Goal: Task Accomplishment & Management: Manage account settings

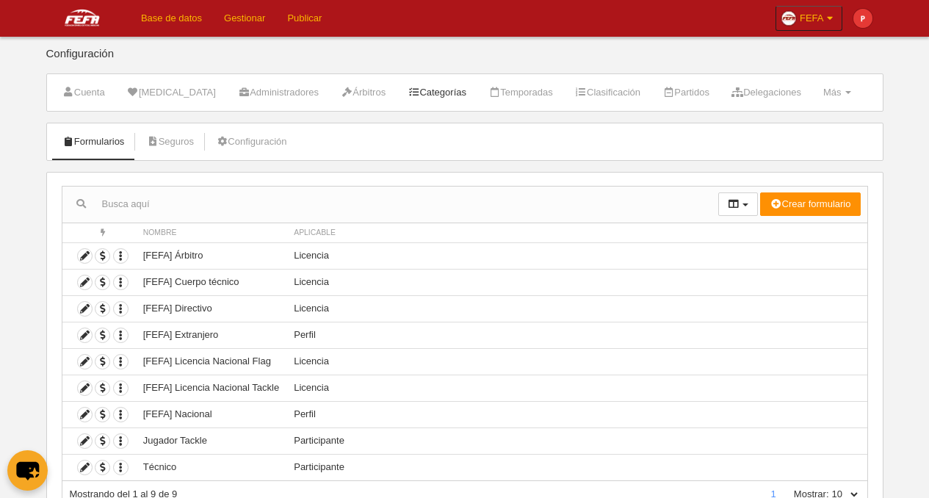
click at [424, 91] on link "Categorías" at bounding box center [436, 92] width 75 height 22
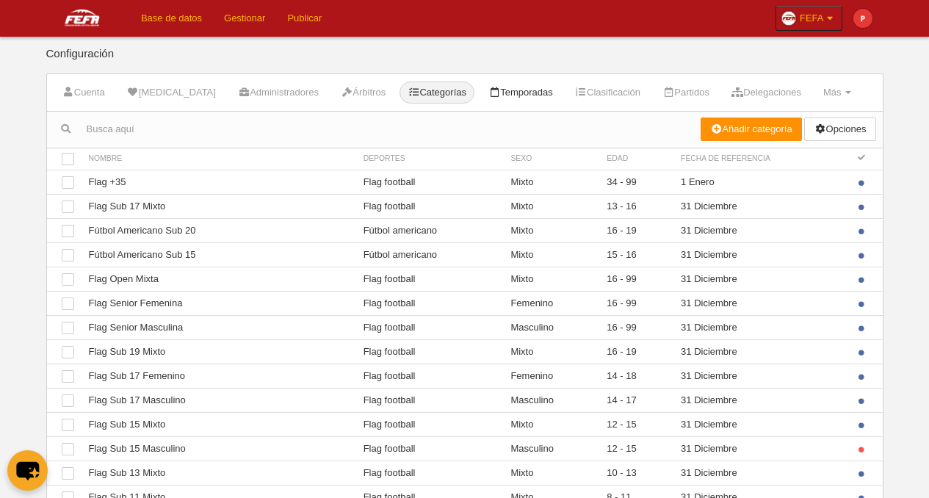
click at [515, 92] on link "Temporadas" at bounding box center [520, 92] width 81 height 22
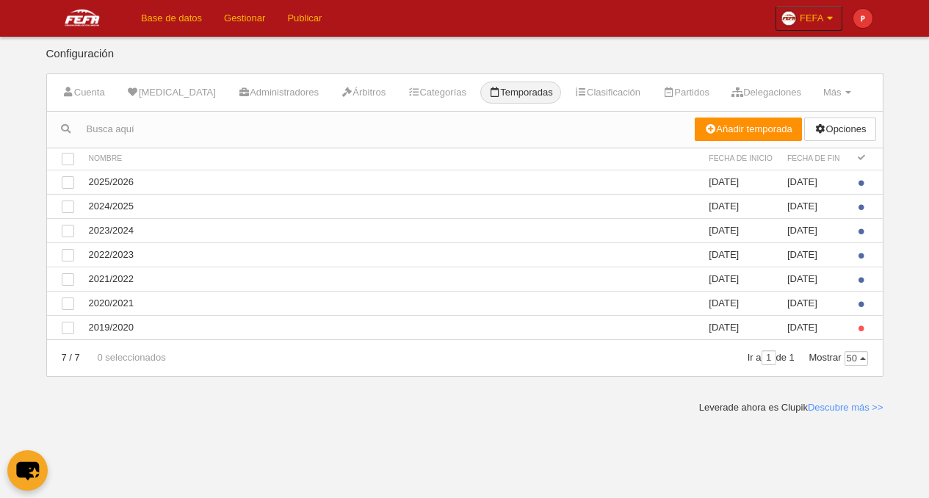
click at [239, 18] on link "Gestionar" at bounding box center [244, 18] width 63 height 37
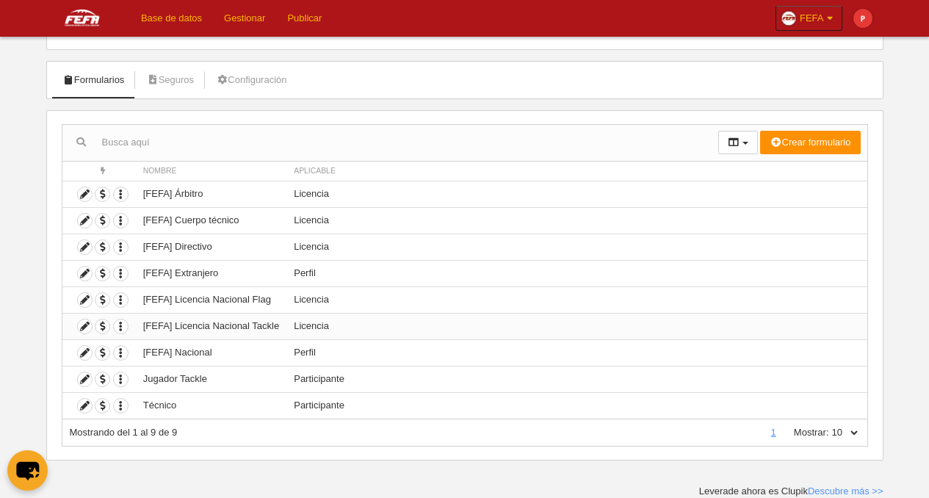
scroll to position [38, 0]
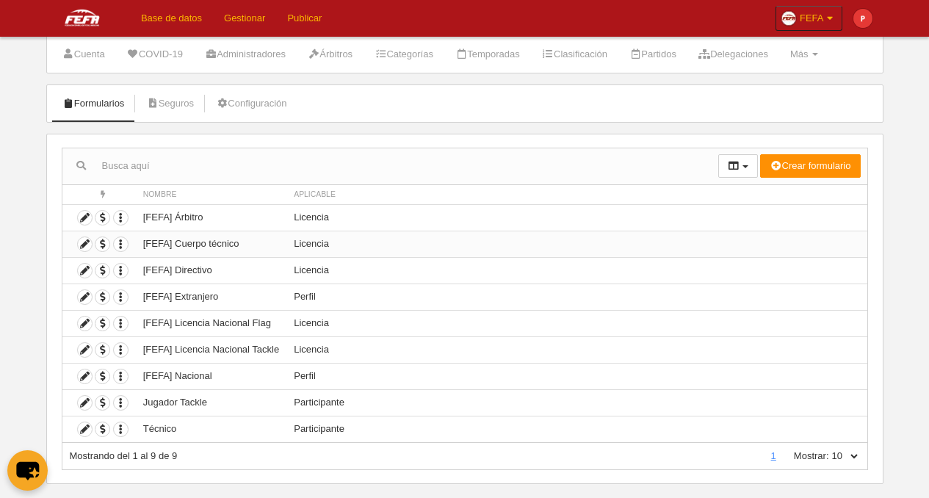
click at [181, 251] on td "[FEFA] Cuerpo técnico" at bounding box center [211, 243] width 150 height 26
click at [181, 104] on link "Seguros" at bounding box center [170, 103] width 64 height 22
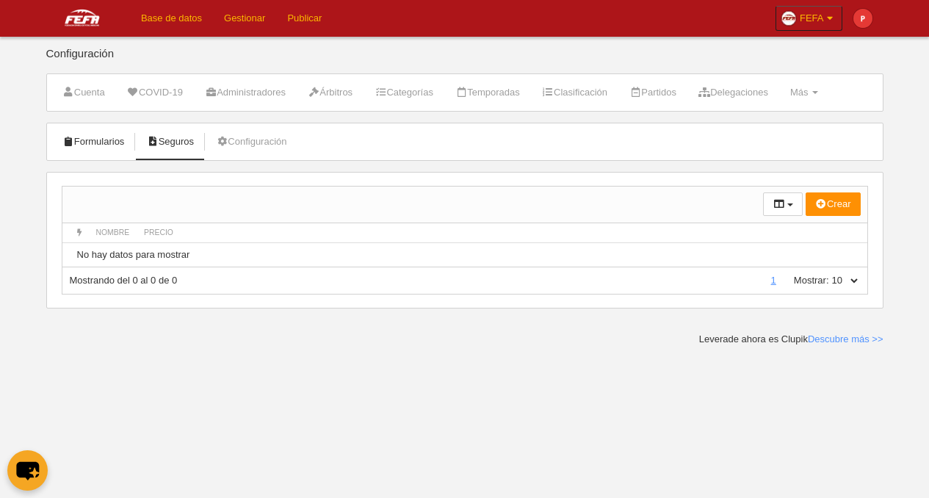
click at [108, 139] on link "Formularios" at bounding box center [93, 142] width 79 height 22
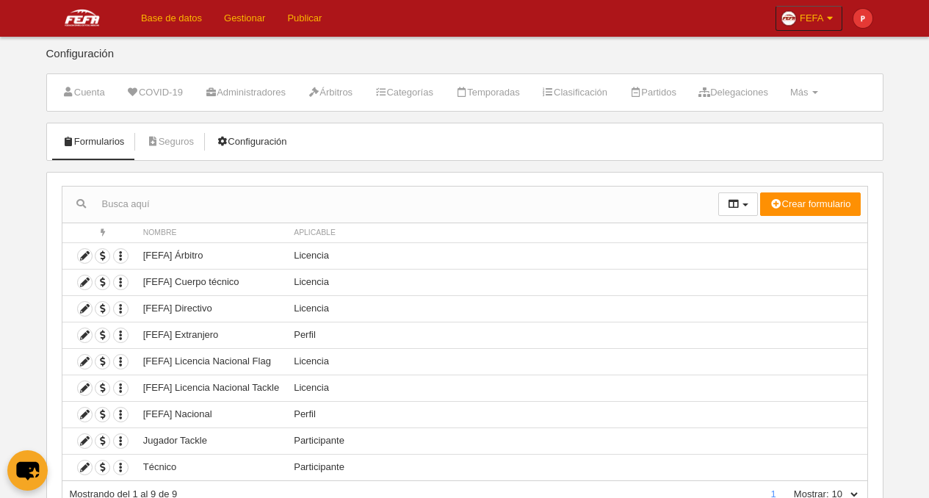
click at [276, 144] on link "Configuración" at bounding box center [251, 142] width 87 height 22
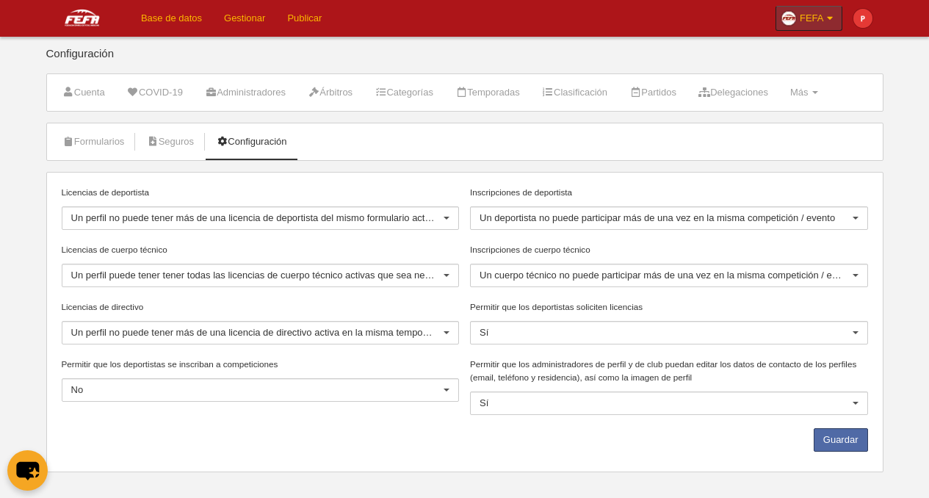
click at [832, 12] on icon at bounding box center [830, 18] width 12 height 15
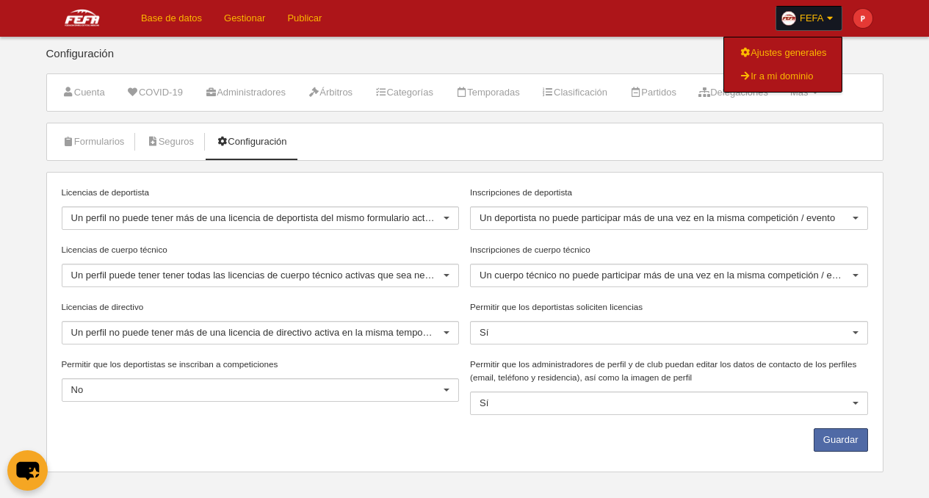
drag, startPoint x: 576, startPoint y: 145, endPoint x: 588, endPoint y: 135, distance: 15.6
click at [576, 146] on ul "Formularios Seguros Configuración" at bounding box center [464, 141] width 835 height 37
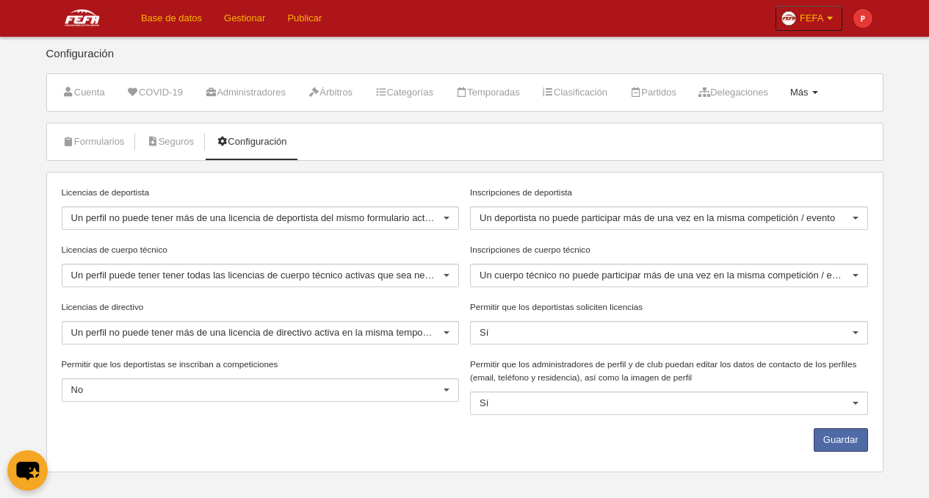
click at [826, 94] on link "Más Menú" at bounding box center [804, 92] width 44 height 22
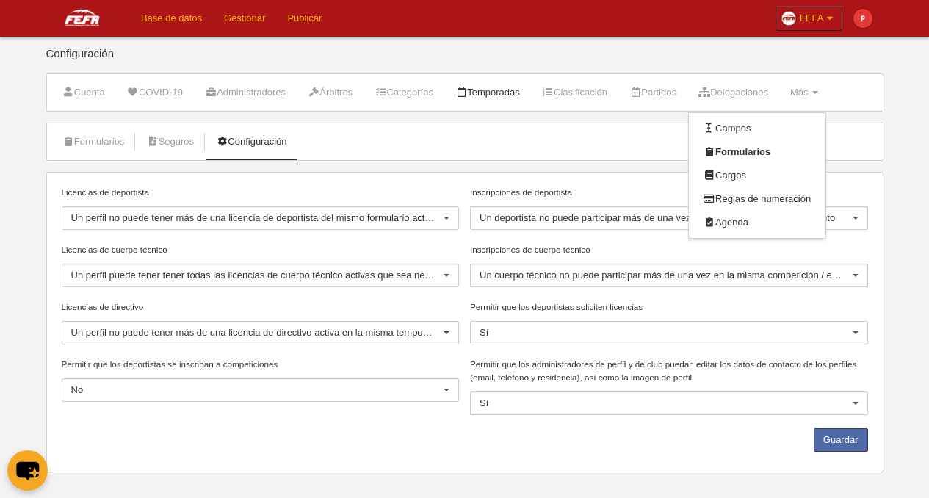
click at [512, 96] on link "Temporadas" at bounding box center [487, 92] width 81 height 22
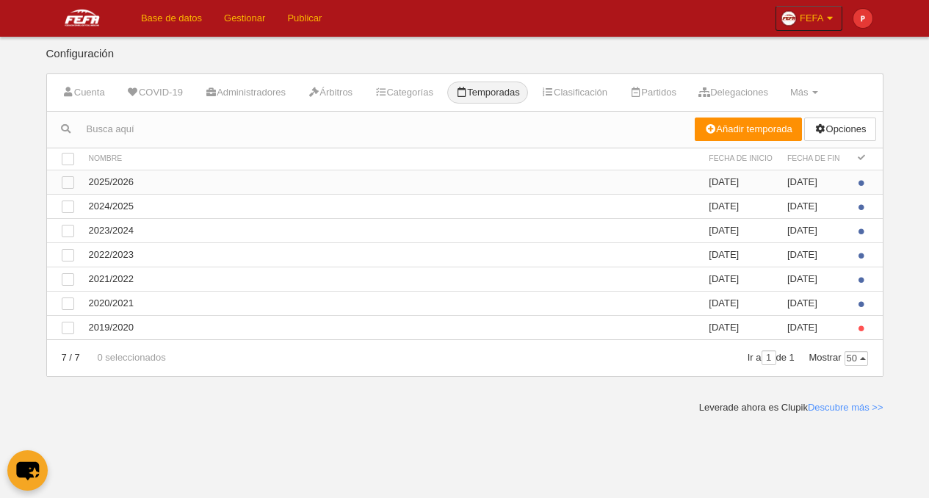
click at [520, 183] on td "Ver 2025/2026" at bounding box center [391, 182] width 620 height 24
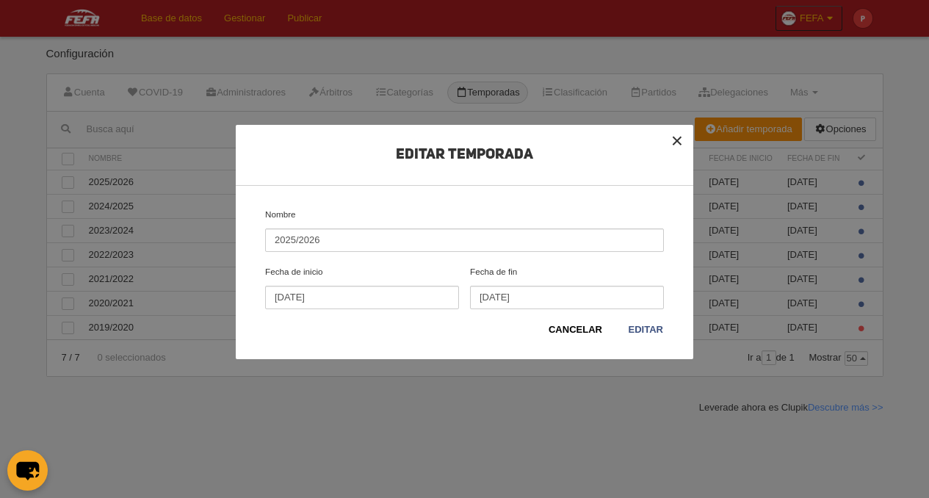
click at [683, 139] on button "×" at bounding box center [677, 141] width 32 height 32
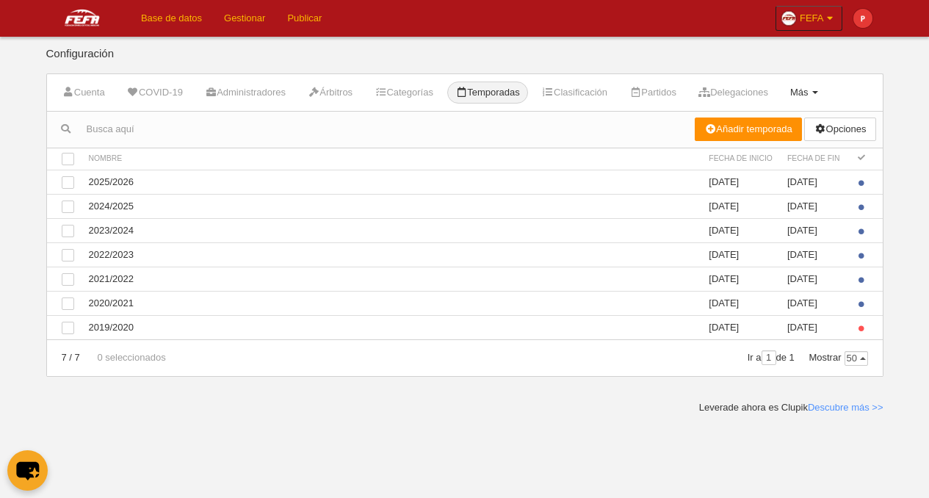
click at [818, 93] on span at bounding box center [815, 92] width 6 height 3
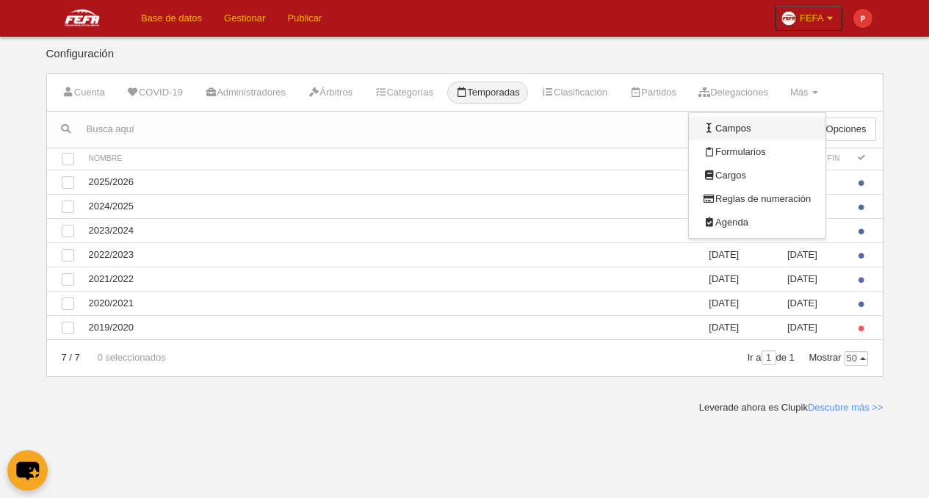
click at [774, 128] on link "Campos" at bounding box center [756, 128] width 137 height 23
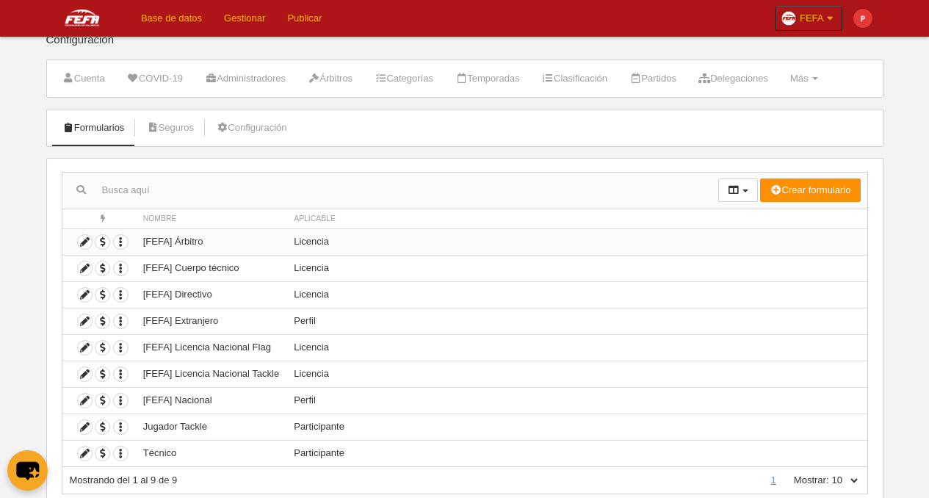
scroll to position [23, 0]
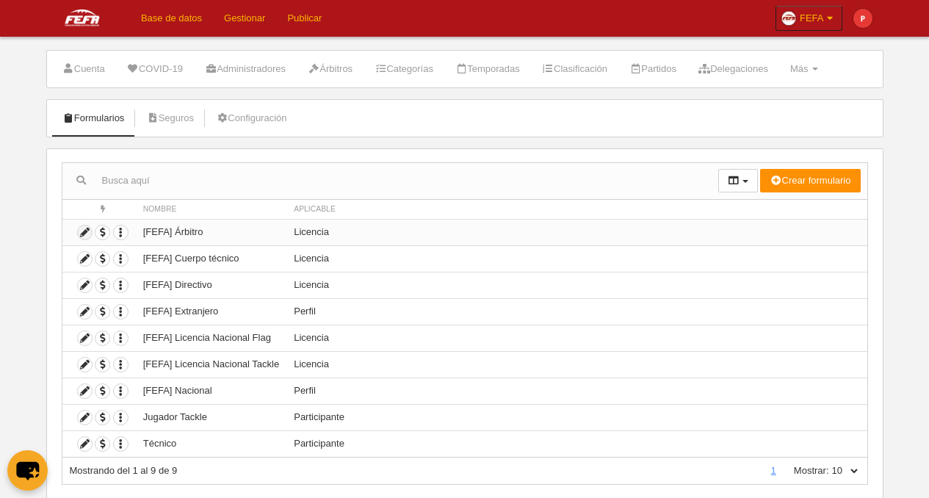
click at [87, 236] on icon at bounding box center [85, 232] width 14 height 14
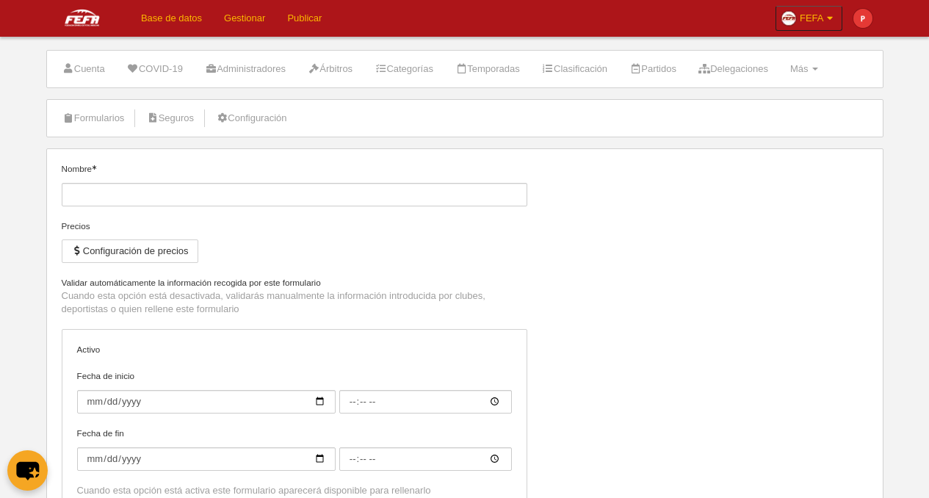
type input "[FEFA] Árbitro"
checkbox input "true"
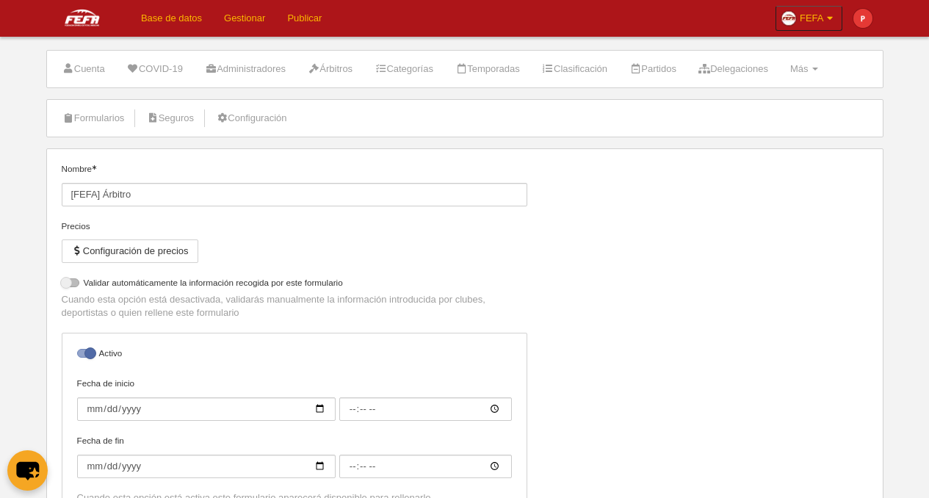
select select "selected"
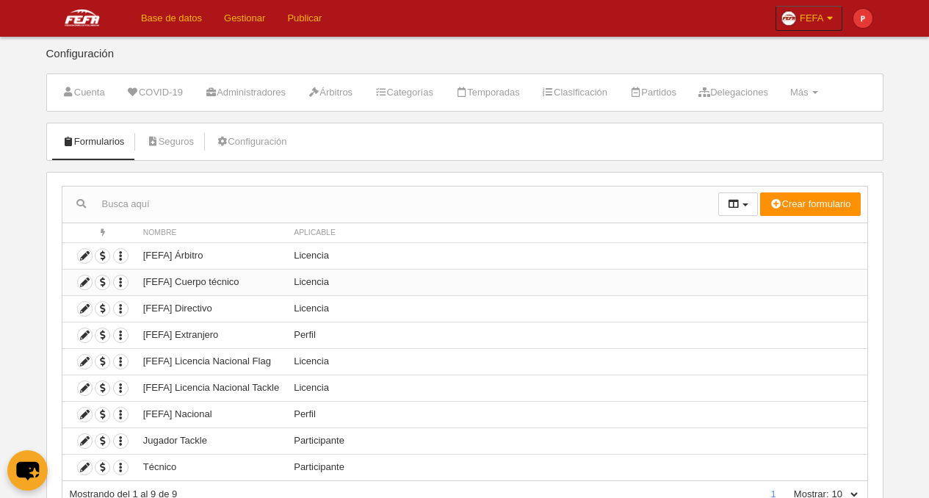
scroll to position [59, 0]
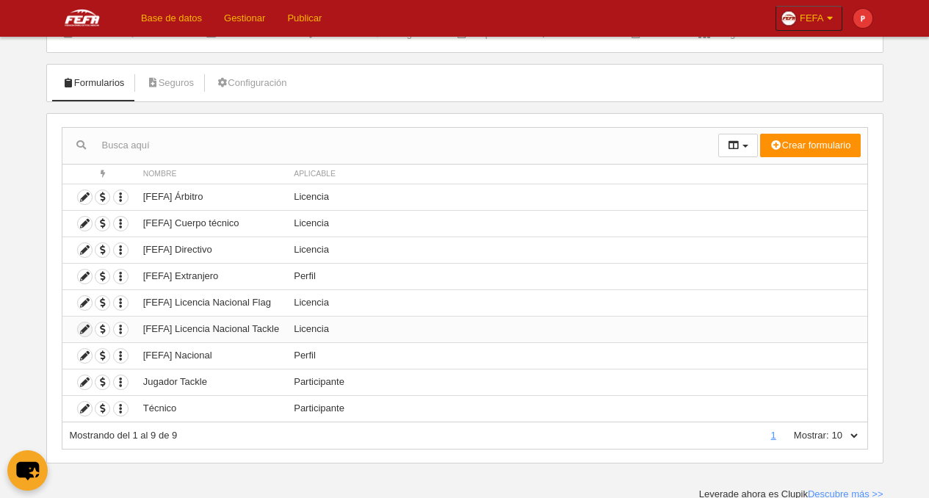
click at [87, 334] on icon at bounding box center [85, 329] width 14 height 14
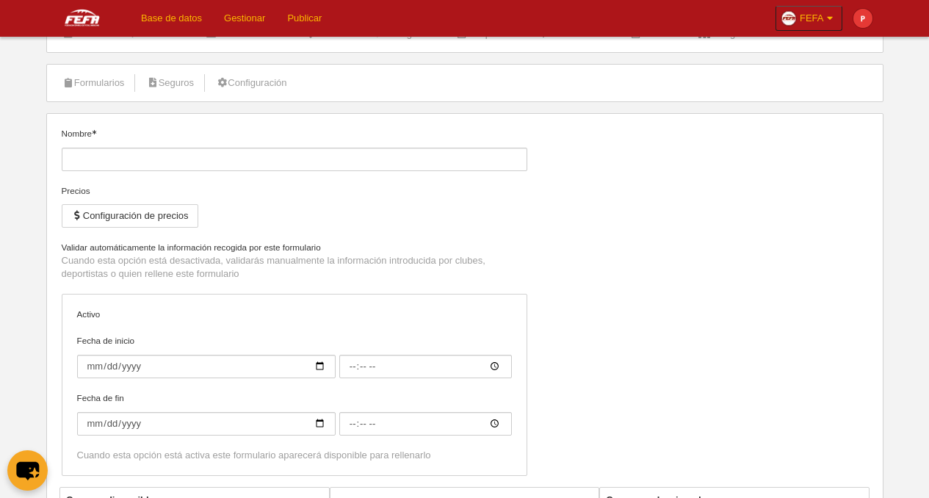
type input "[FEFA] Licencia Nacional Tackle"
checkbox input "true"
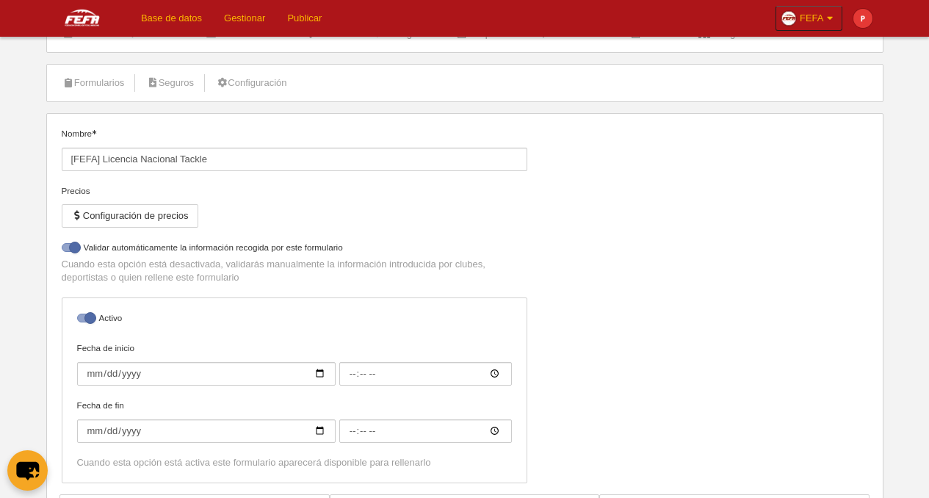
select select "selected"
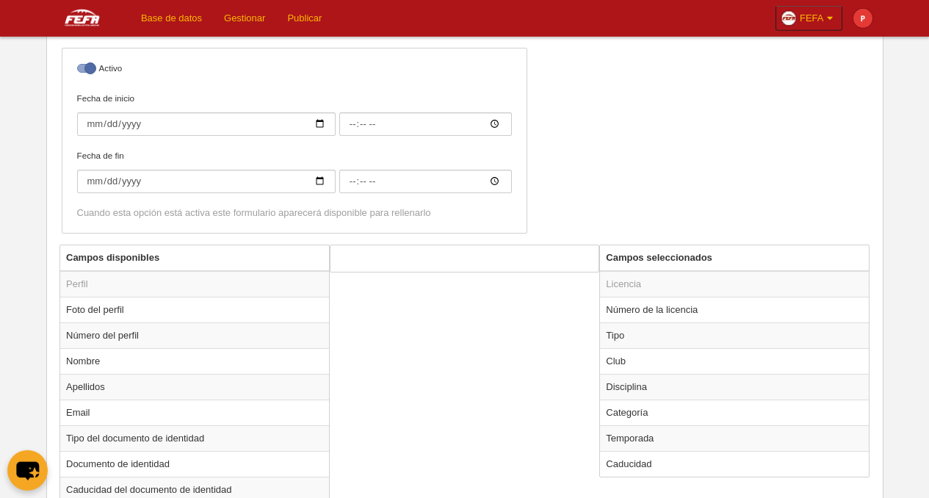
scroll to position [376, 0]
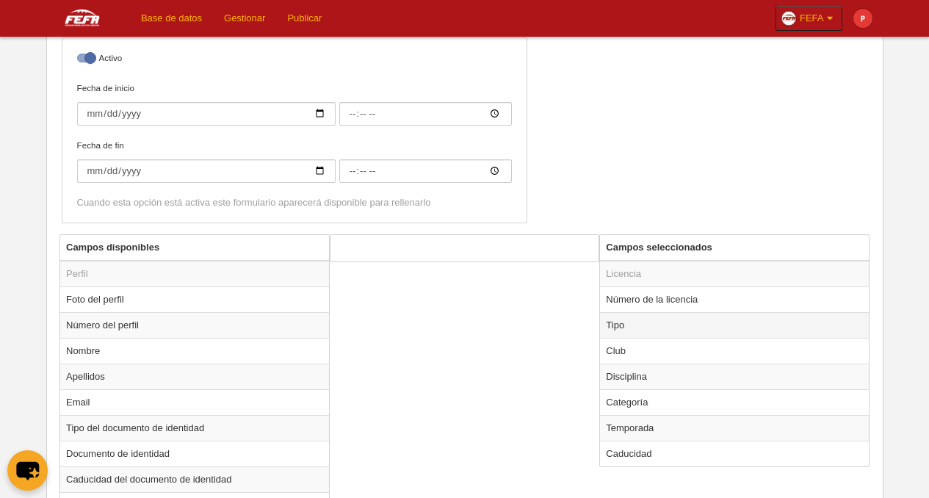
click at [631, 320] on td "Tipo" at bounding box center [734, 325] width 269 height 26
radio input "true"
select select "player"
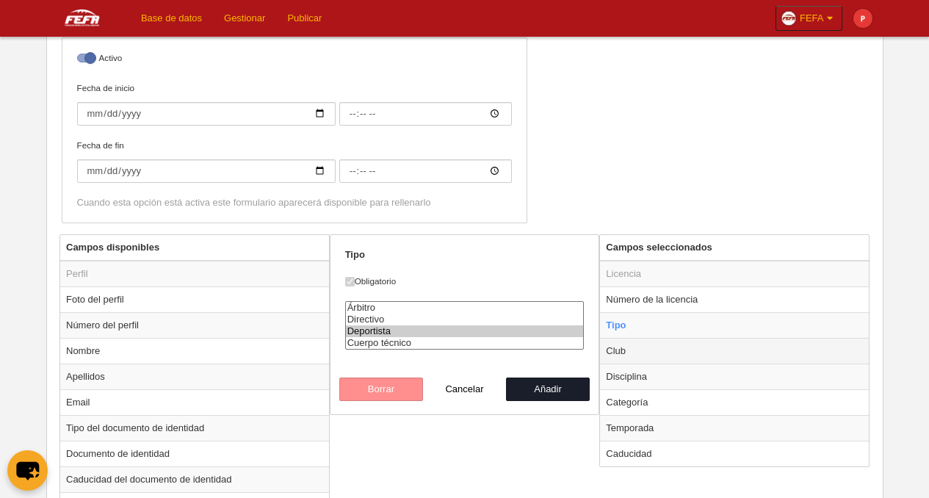
click at [648, 351] on td "Club" at bounding box center [734, 351] width 269 height 26
radio input "false"
radio input "true"
select select
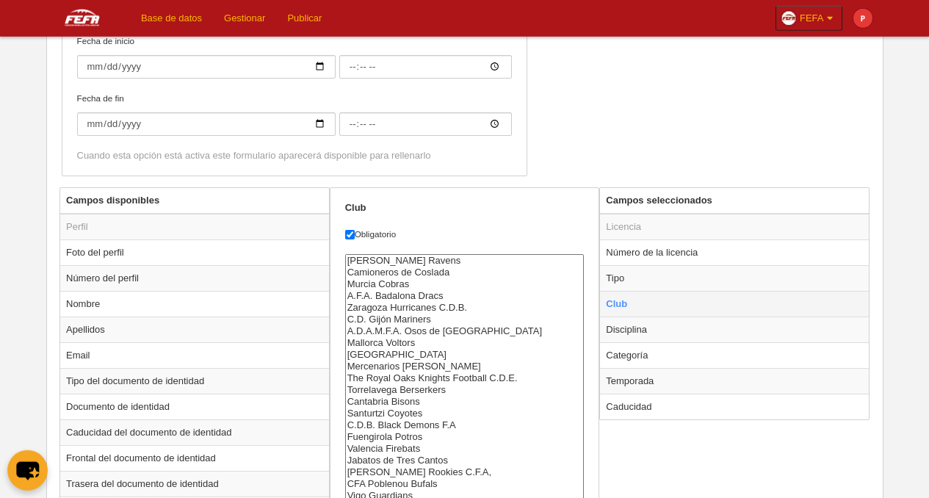
scroll to position [458, 0]
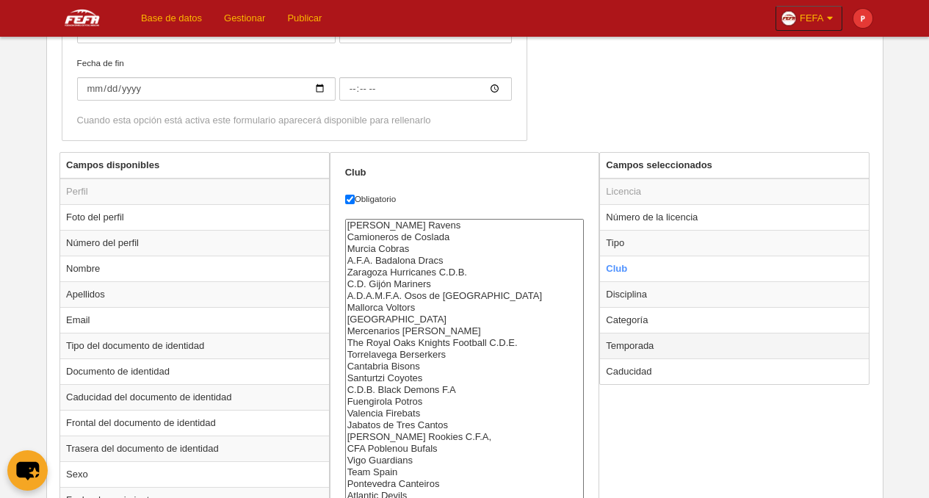
click at [651, 349] on td "Temporada" at bounding box center [734, 346] width 269 height 26
radio input "false"
radio input "true"
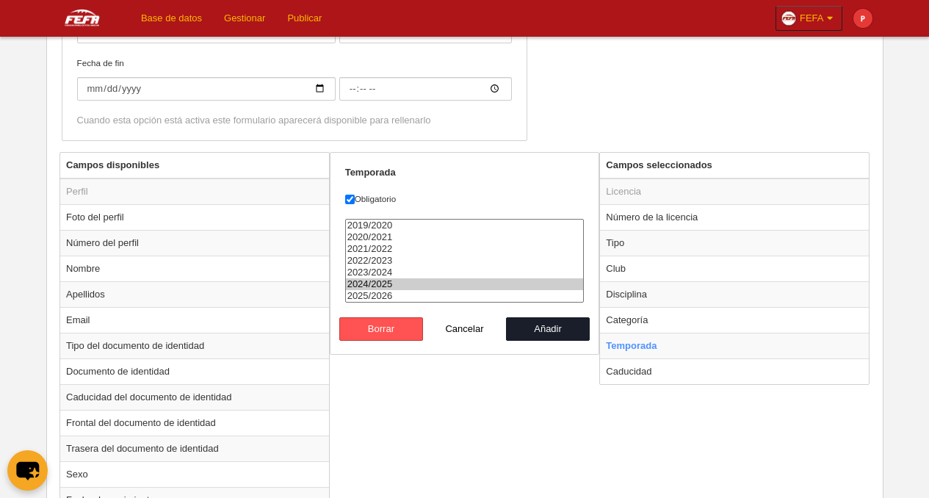
select select "8371"
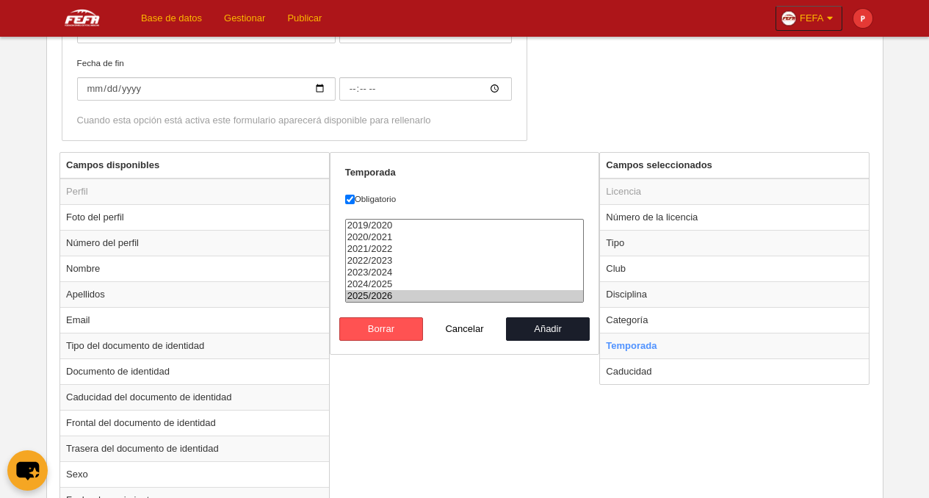
click at [398, 302] on option "2025/2026" at bounding box center [465, 296] width 238 height 12
click at [548, 340] on button "Añadir" at bounding box center [548, 328] width 84 height 23
radio input "false"
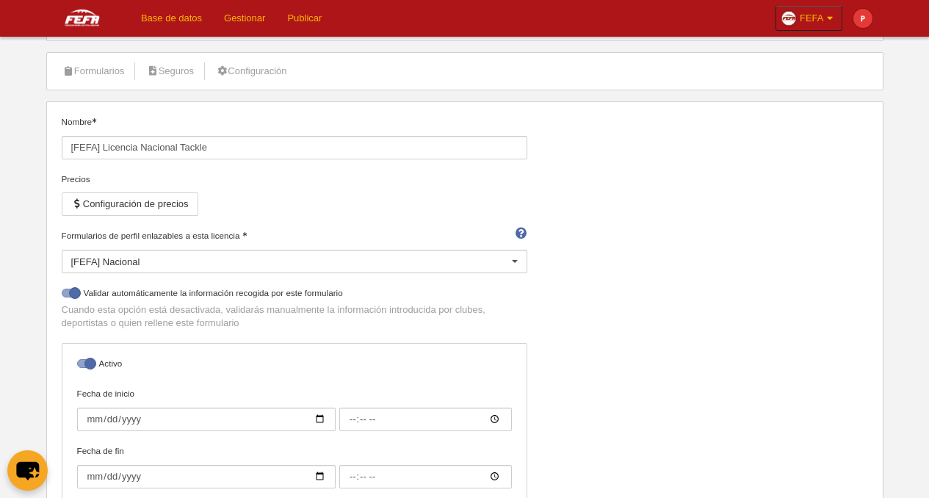
scroll to position [0, 0]
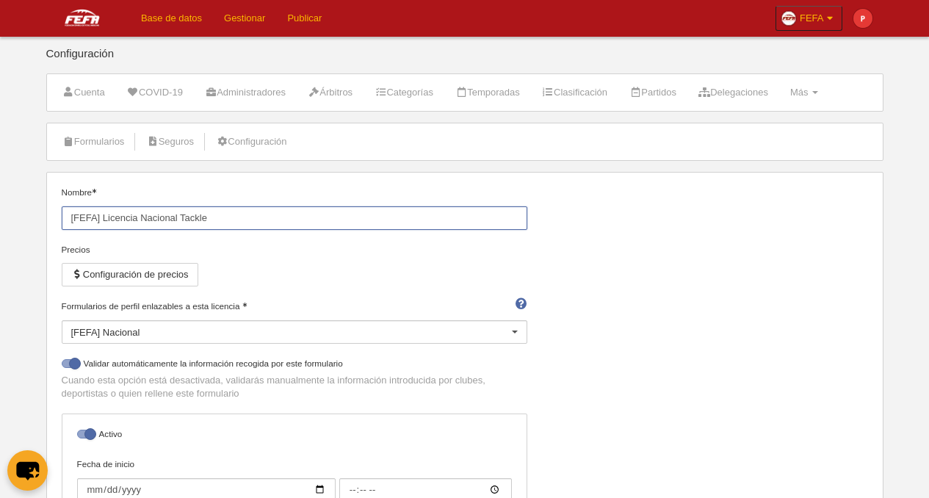
click at [122, 218] on input "[FEFA] Licencia Nacional Tackle" at bounding box center [294, 217] width 465 height 23
click at [103, 142] on link "Formularios" at bounding box center [93, 142] width 79 height 22
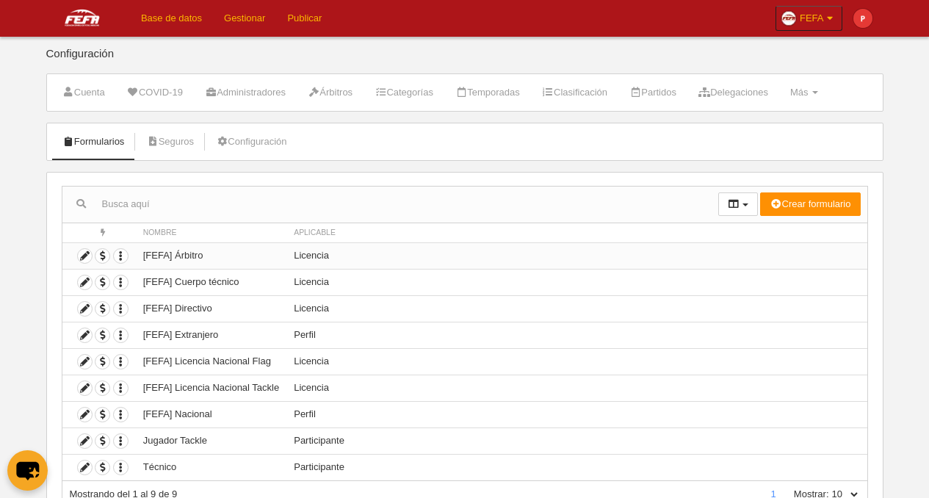
click at [175, 258] on td "[FEFA] Árbitro" at bounding box center [211, 255] width 150 height 26
click at [84, 253] on icon at bounding box center [85, 256] width 14 height 14
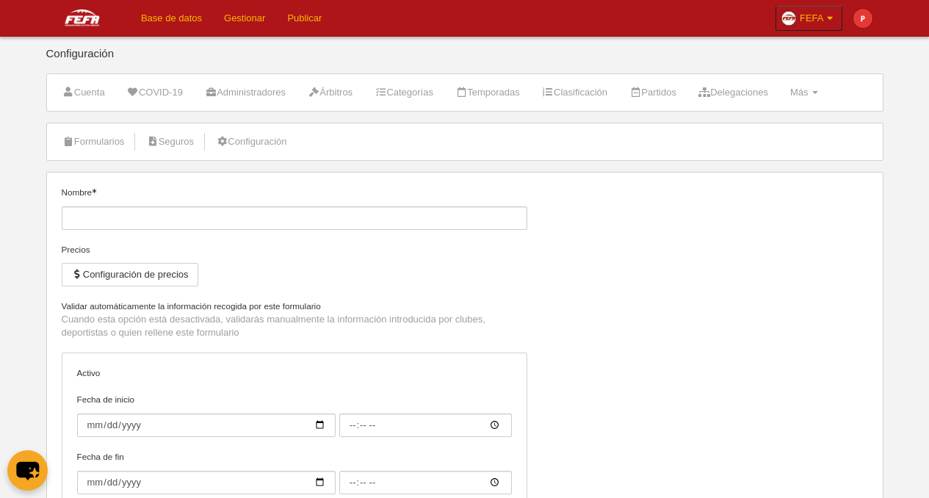
type input "[FEFA] Árbitro"
checkbox input "true"
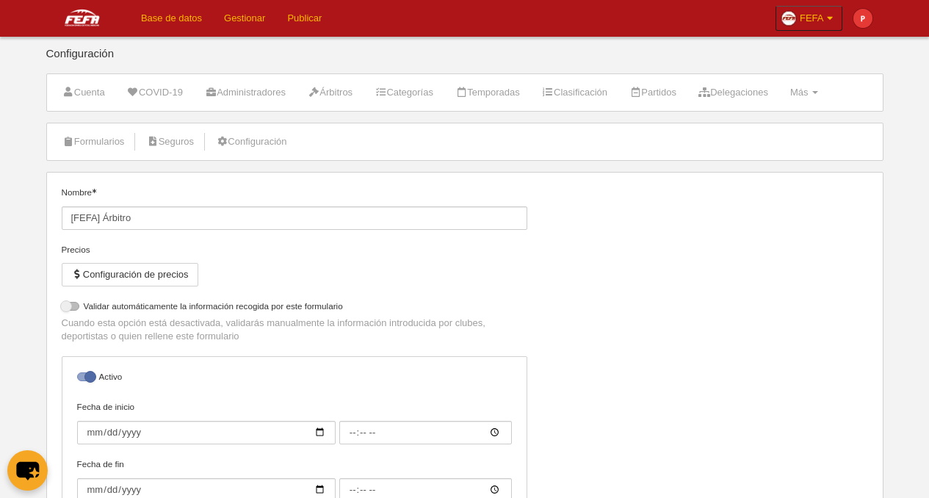
select select "selected"
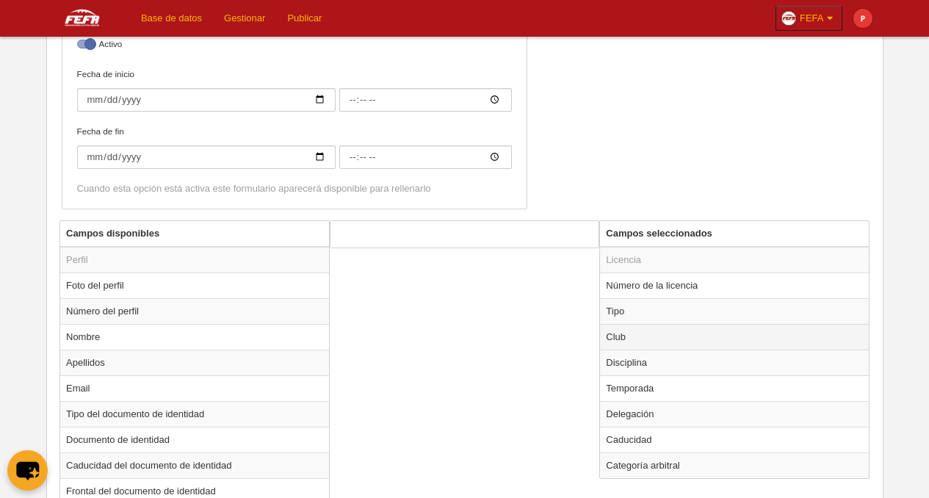
scroll to position [399, 0]
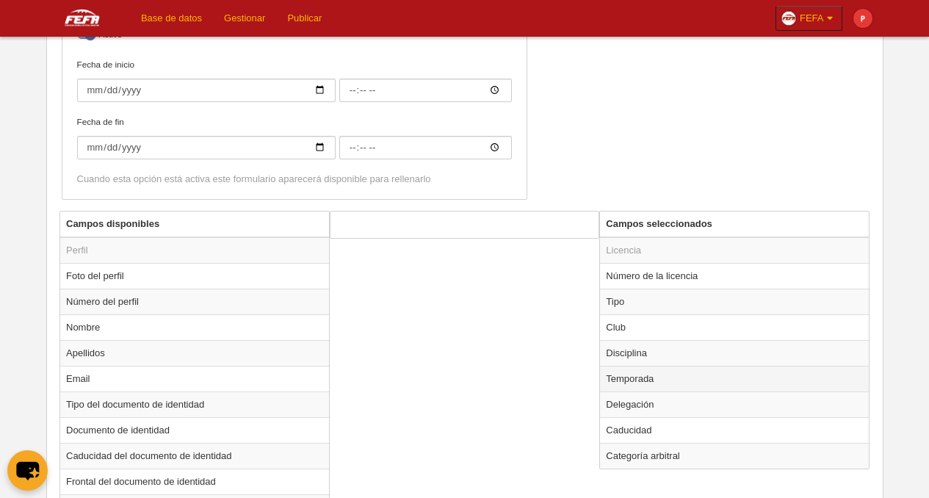
click at [645, 381] on td "Temporada" at bounding box center [734, 379] width 269 height 26
select select "7531"
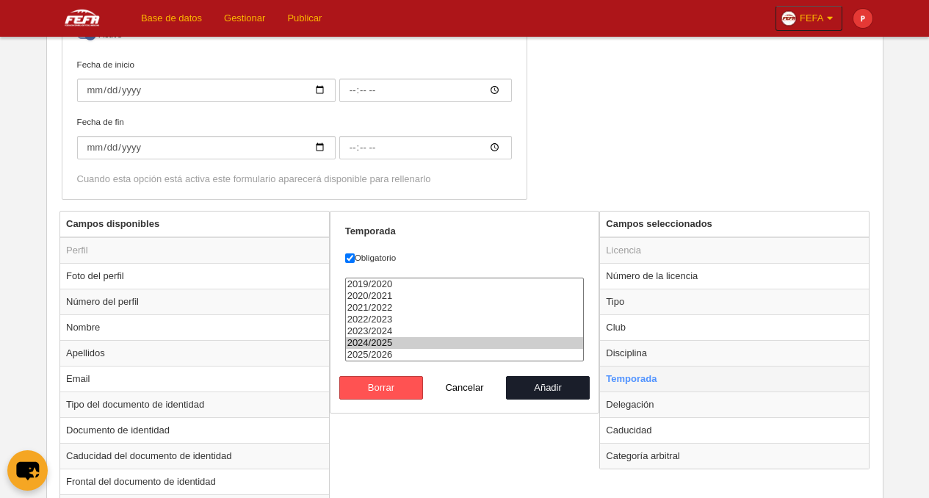
radio input "true"
select select "8371"
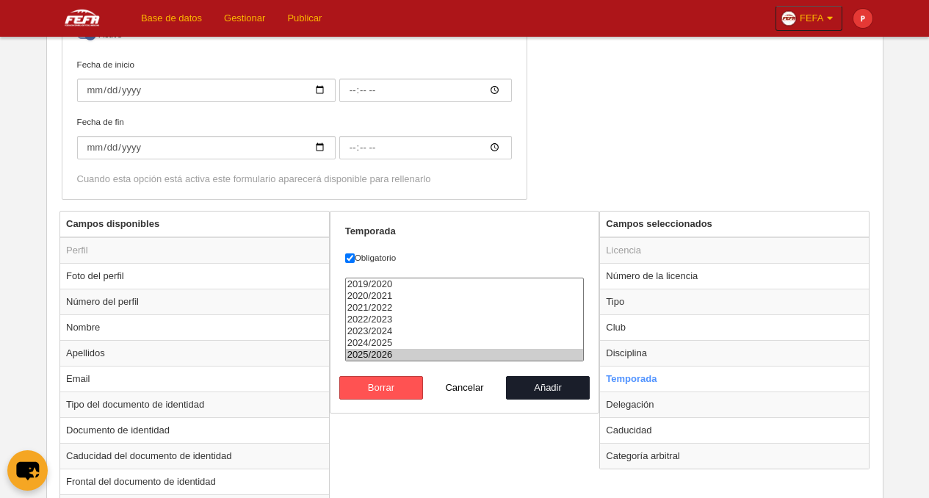
click at [374, 360] on option "2025/2026" at bounding box center [465, 355] width 238 height 12
click at [552, 399] on button "Añadir" at bounding box center [548, 387] width 84 height 23
radio input "false"
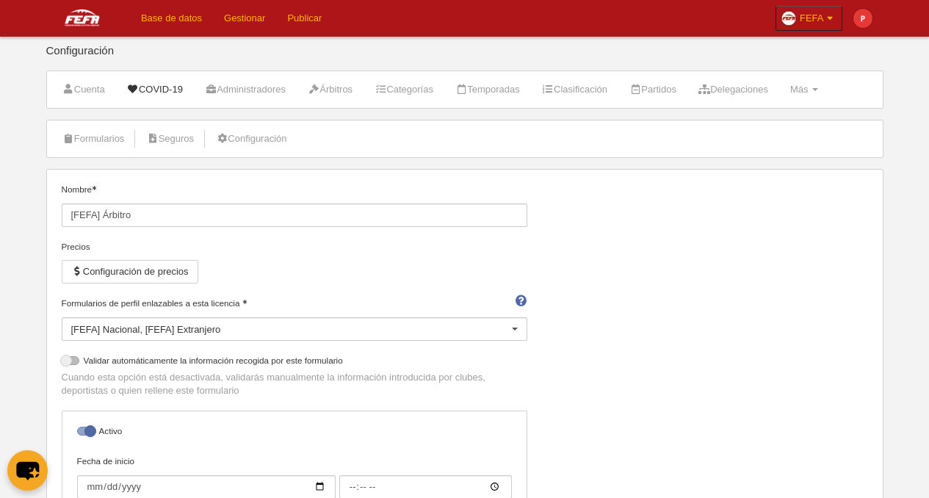
scroll to position [0, 0]
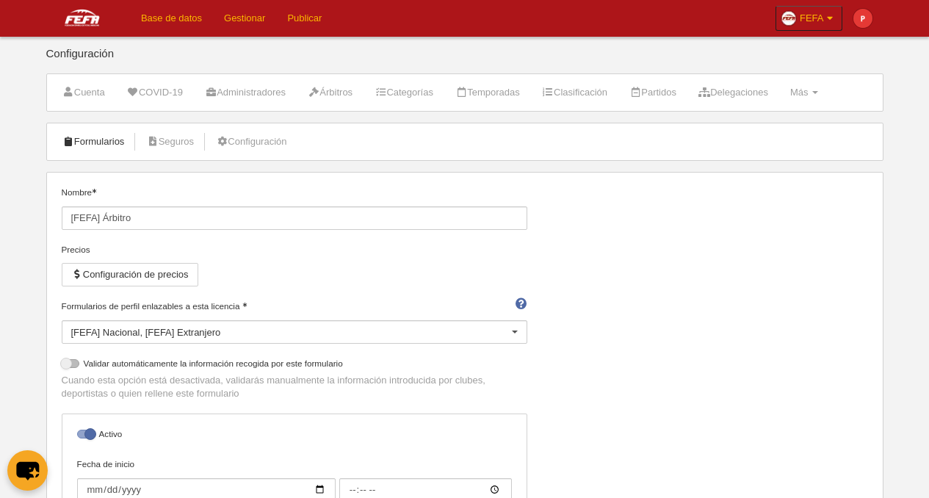
click at [97, 144] on link "Formularios" at bounding box center [93, 142] width 79 height 22
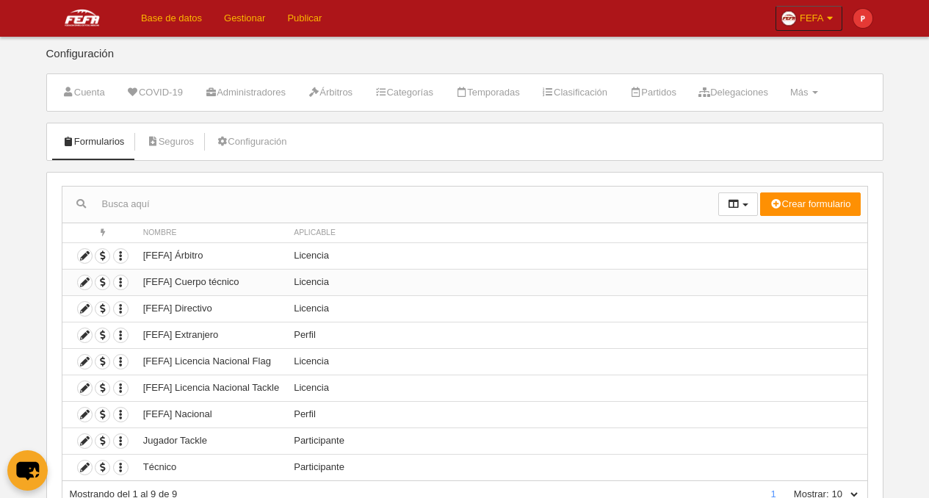
click at [177, 286] on td "[FEFA] Cuerpo técnico" at bounding box center [211, 282] width 150 height 26
click at [87, 286] on icon at bounding box center [85, 282] width 14 height 14
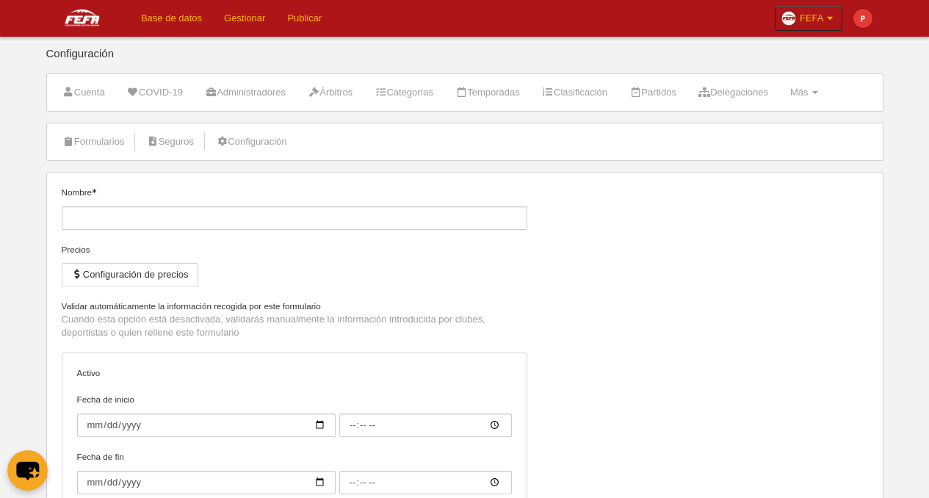
type input "[FEFA] Cuerpo técnico"
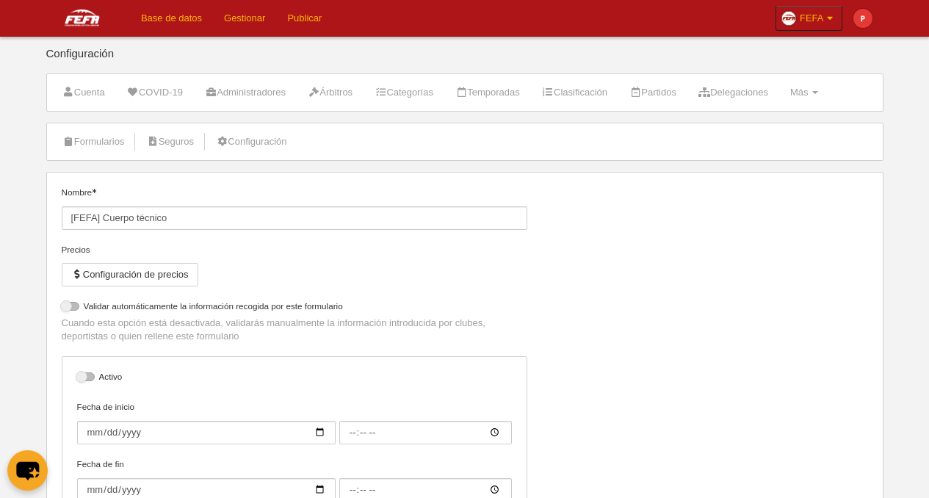
select select "selected"
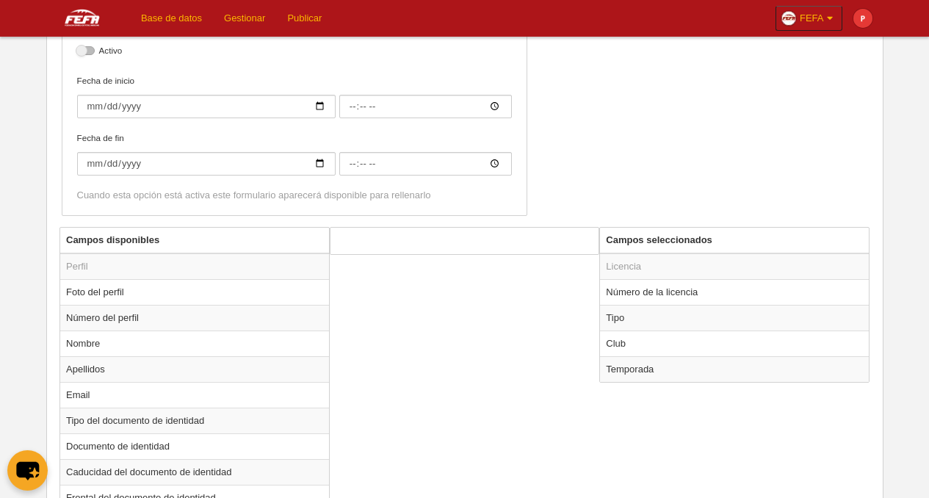
scroll to position [388, 0]
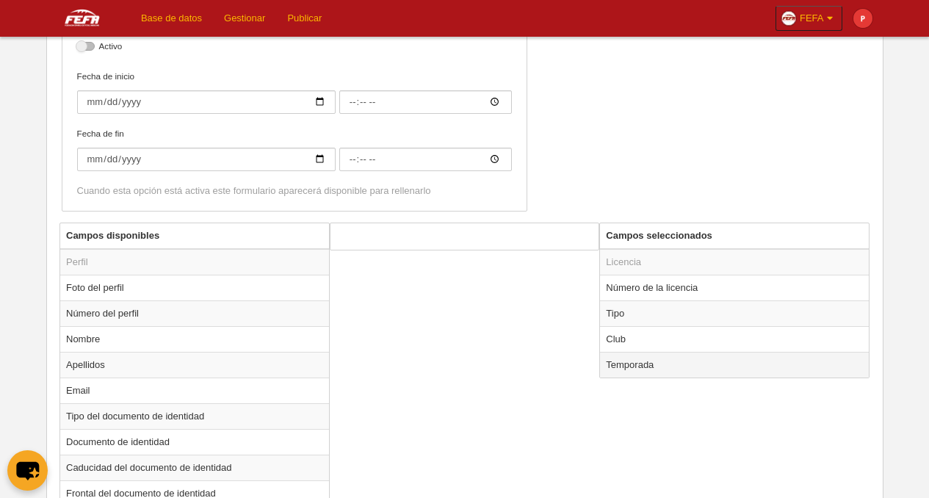
click at [625, 368] on td "Temporada" at bounding box center [734, 365] width 269 height 26
radio input "true"
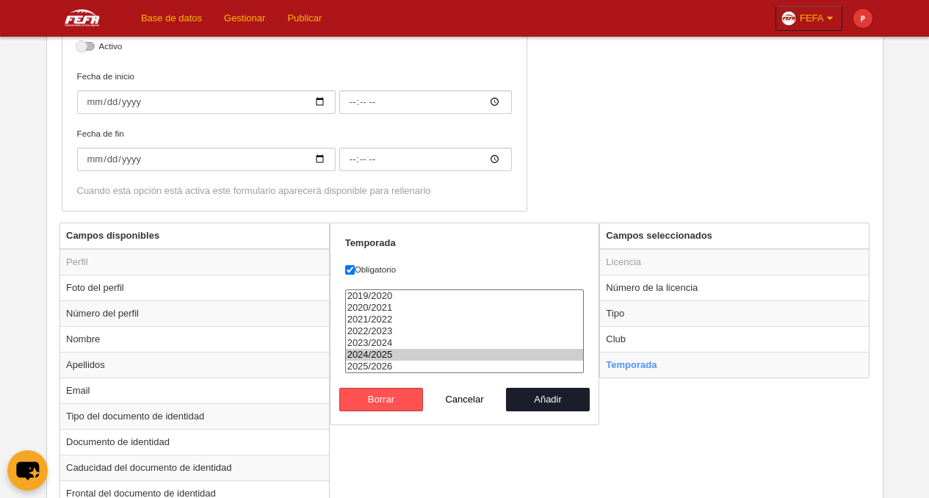
select select "8371"
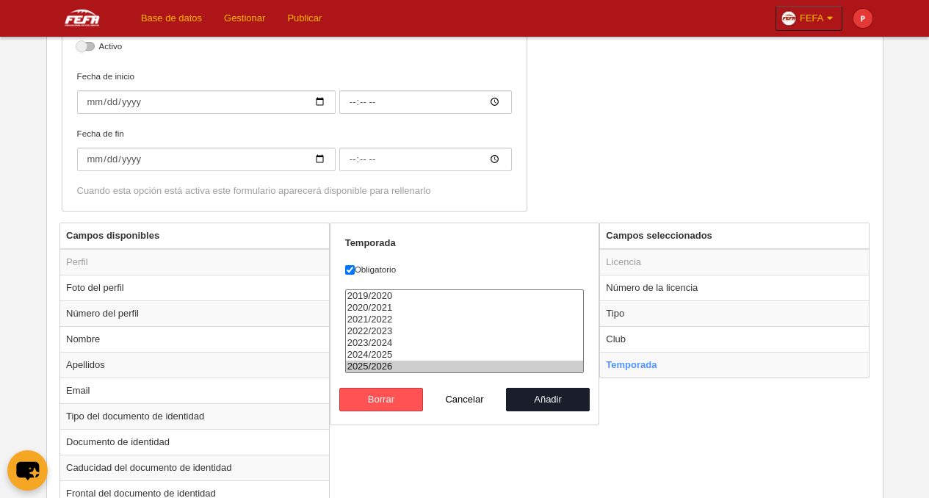
click at [415, 371] on option "2025/2026" at bounding box center [465, 366] width 238 height 12
click at [561, 411] on button "Añadir" at bounding box center [548, 399] width 84 height 23
radio input "false"
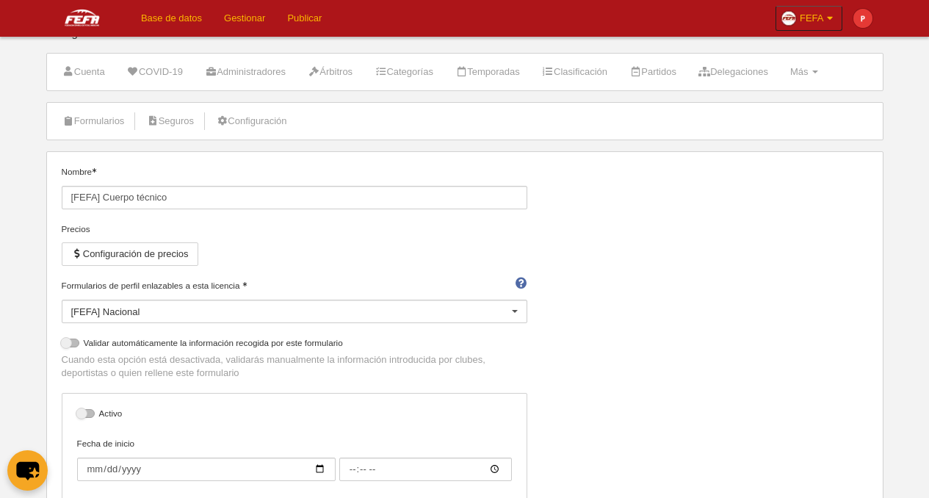
scroll to position [0, 0]
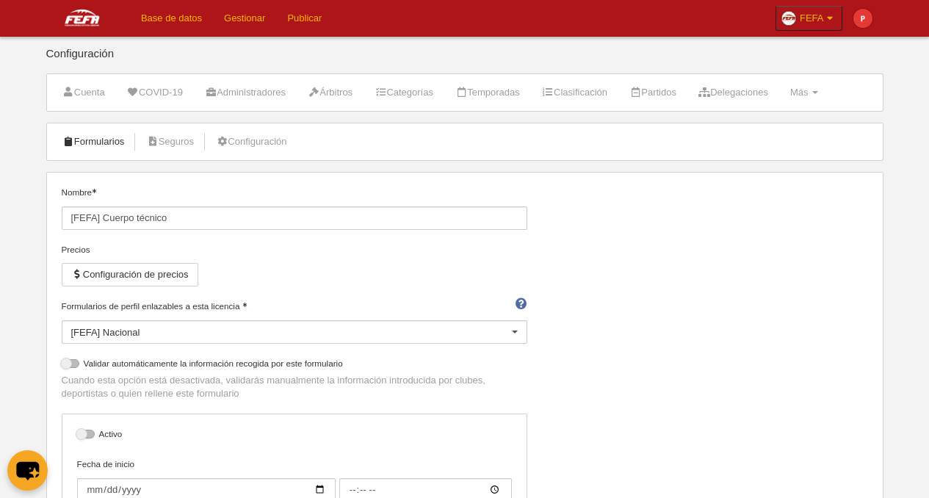
click at [90, 150] on link "Formularios" at bounding box center [93, 142] width 79 height 22
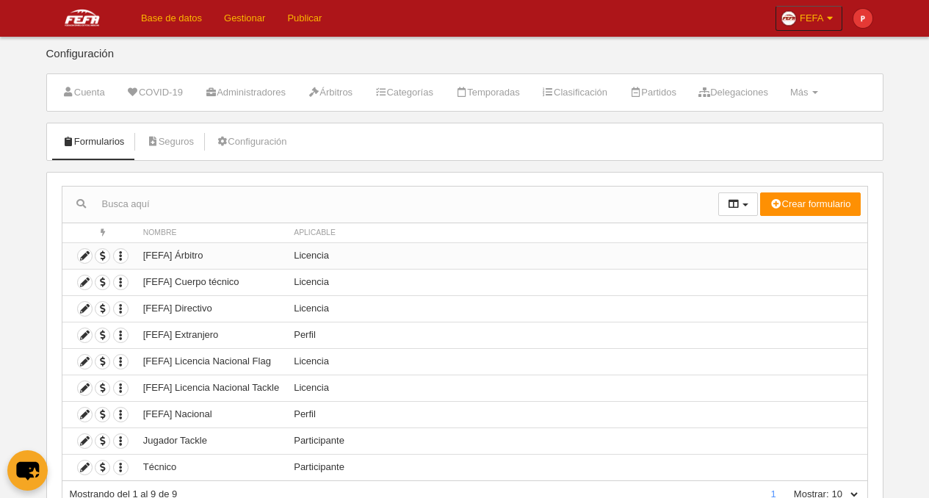
click at [182, 260] on td "[FEFA] Árbitro" at bounding box center [211, 255] width 150 height 26
click at [88, 258] on icon at bounding box center [85, 256] width 14 height 14
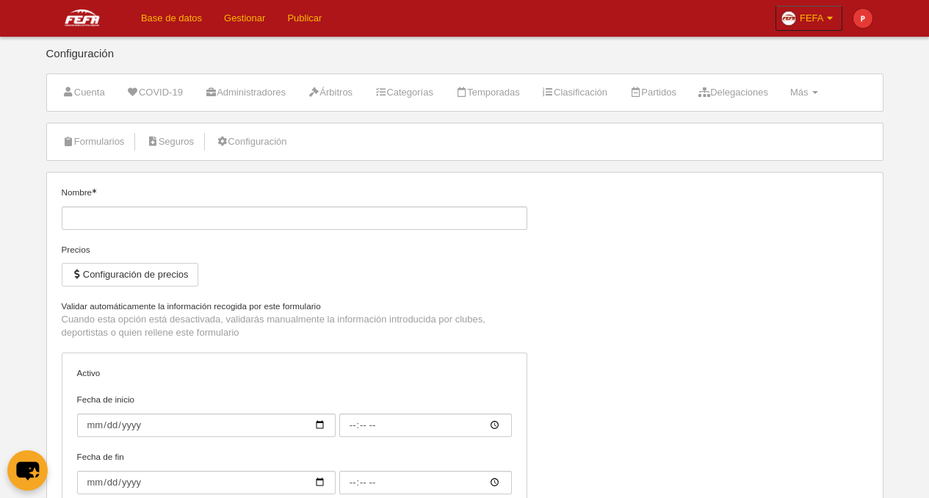
type input "[FEFA] Árbitro"
checkbox input "true"
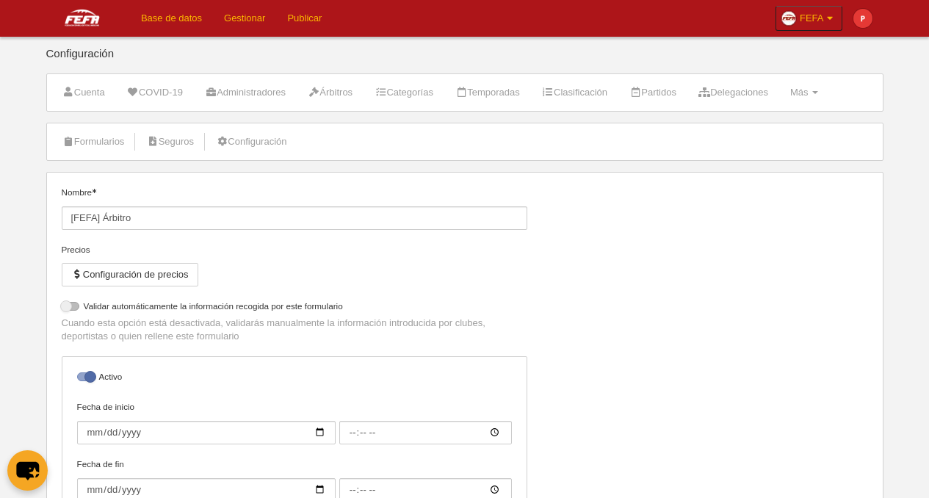
select select "selected"
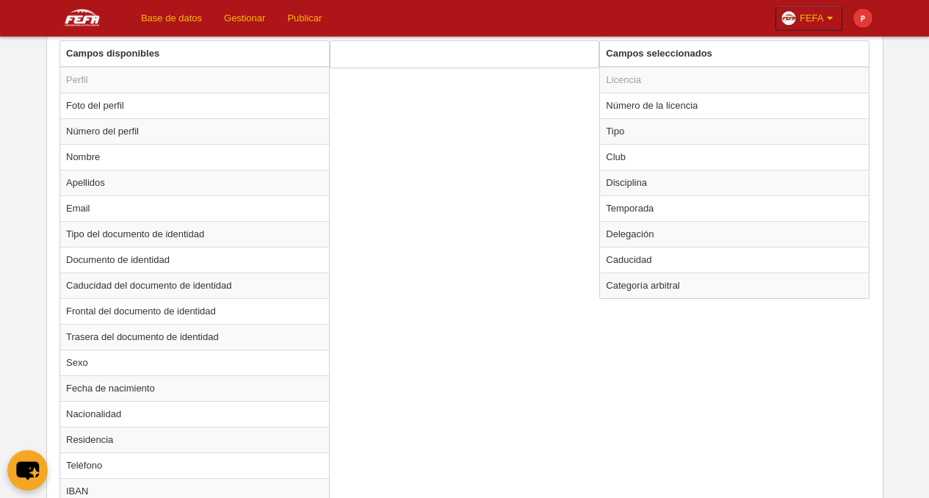
scroll to position [540, 0]
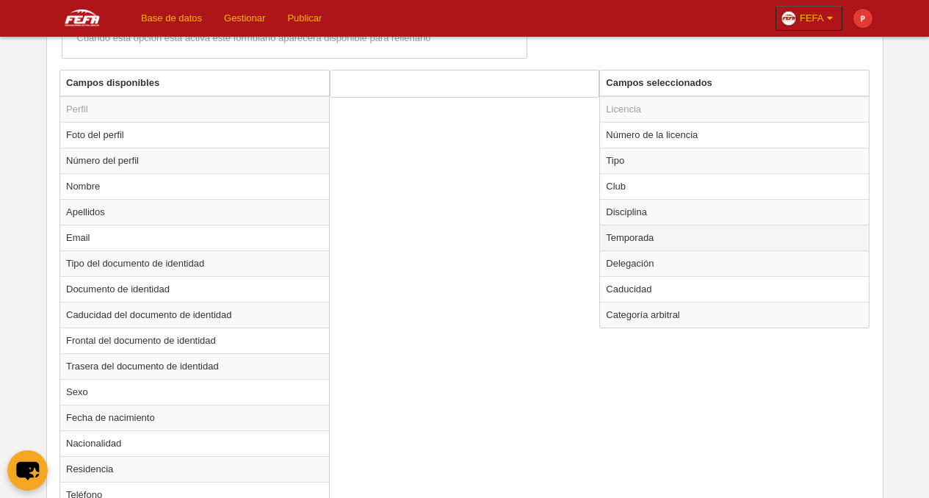
click at [632, 241] on td "Temporada" at bounding box center [734, 238] width 269 height 26
radio input "true"
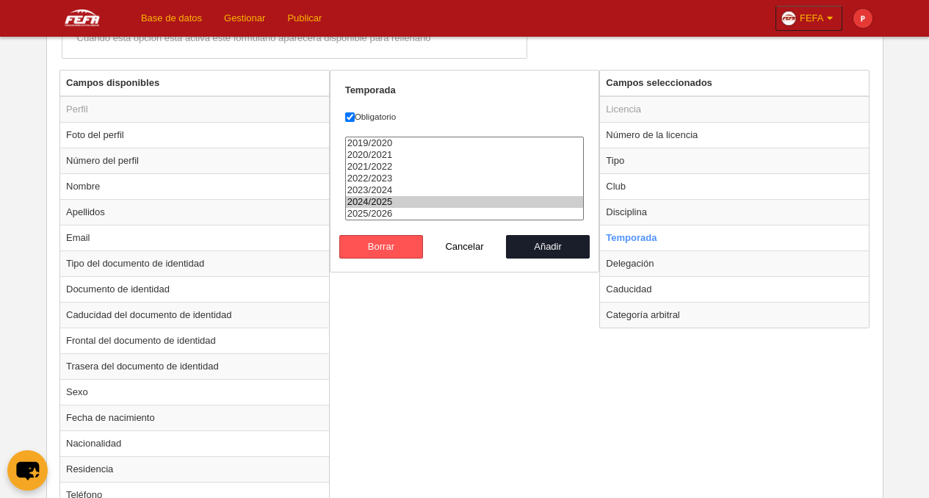
select select "8371"
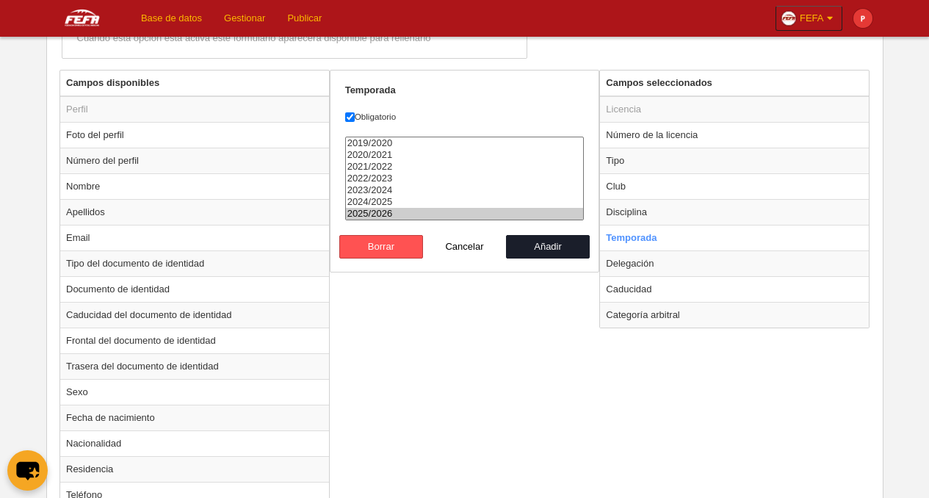
click at [380, 219] on option "2025/2026" at bounding box center [465, 214] width 238 height 12
click at [549, 258] on button "Añadir" at bounding box center [548, 246] width 84 height 23
radio input "false"
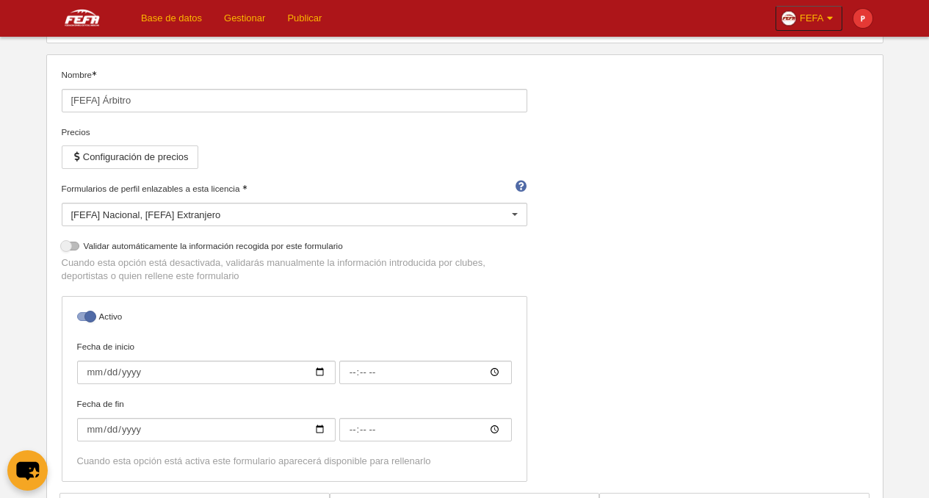
scroll to position [106, 0]
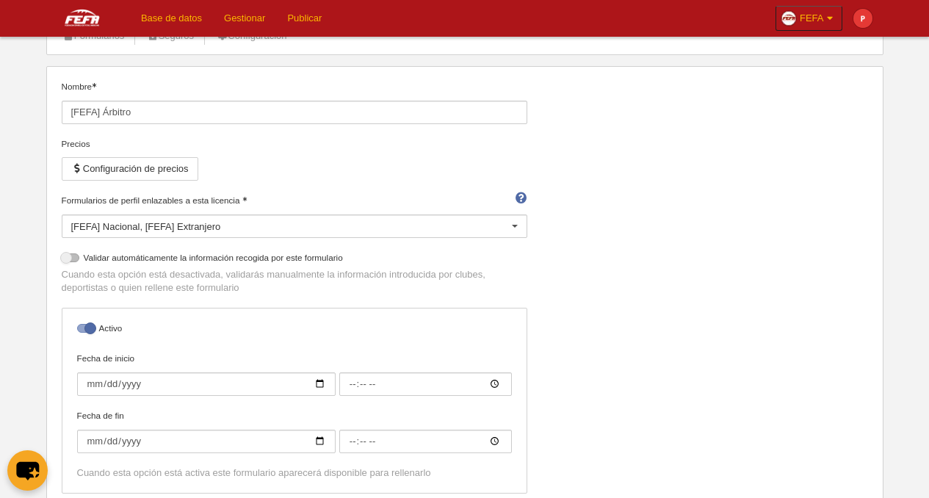
click at [517, 227] on div at bounding box center [514, 226] width 23 height 23
click at [650, 275] on div "Nombre [FEFA] Árbitro Precios Configuración de precios Formularios de perfil en…" at bounding box center [464, 292] width 817 height 424
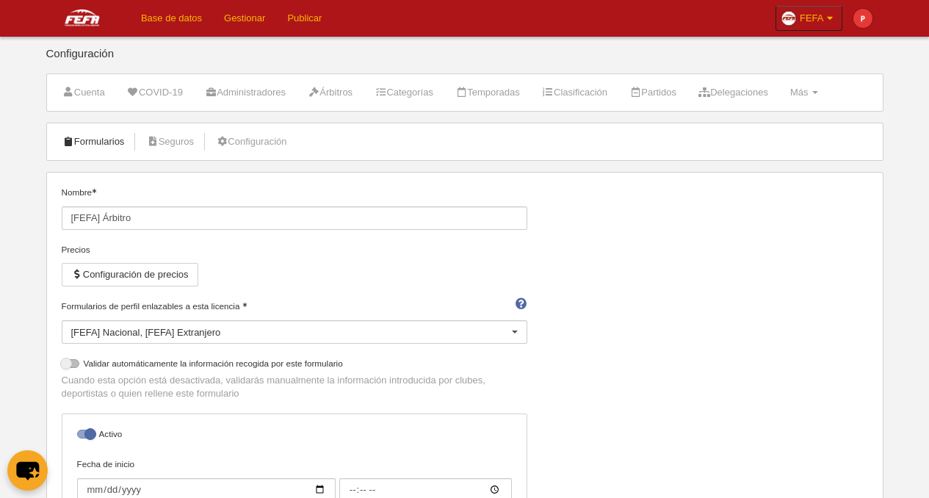
click at [91, 142] on link "Formularios" at bounding box center [93, 142] width 79 height 22
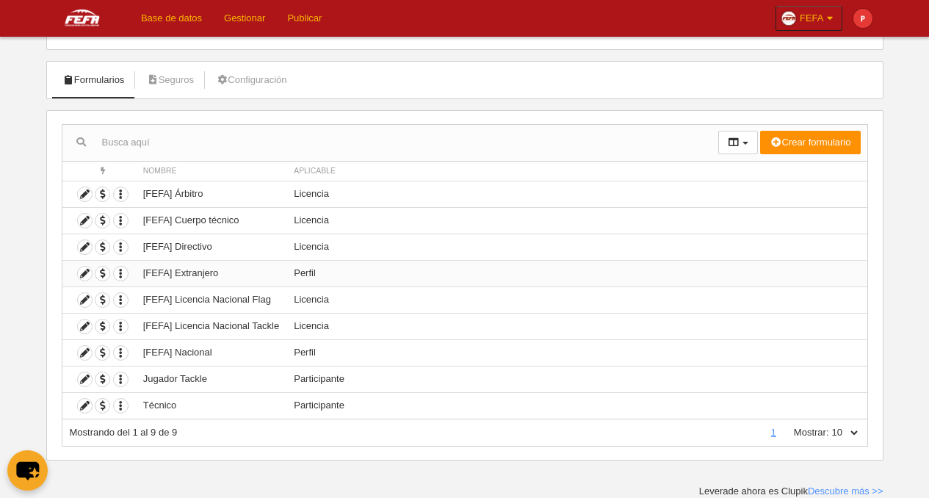
scroll to position [50, 0]
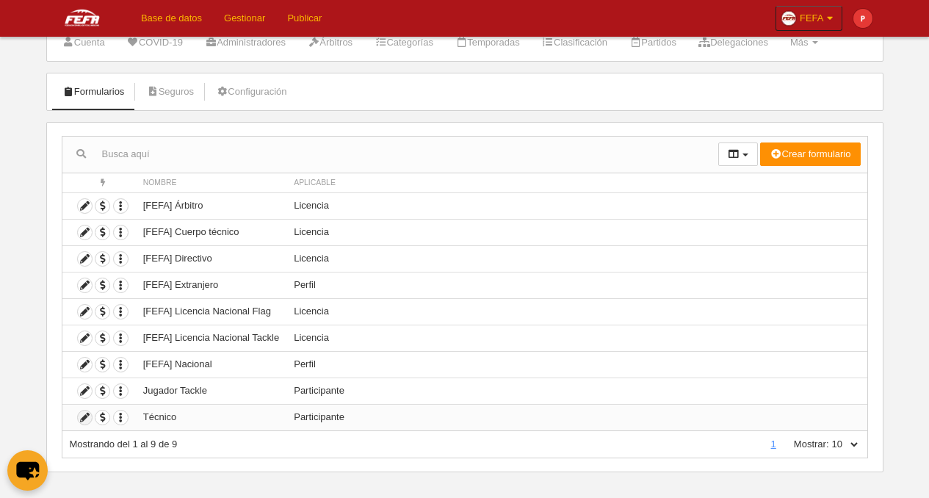
click at [84, 418] on icon at bounding box center [85, 417] width 14 height 14
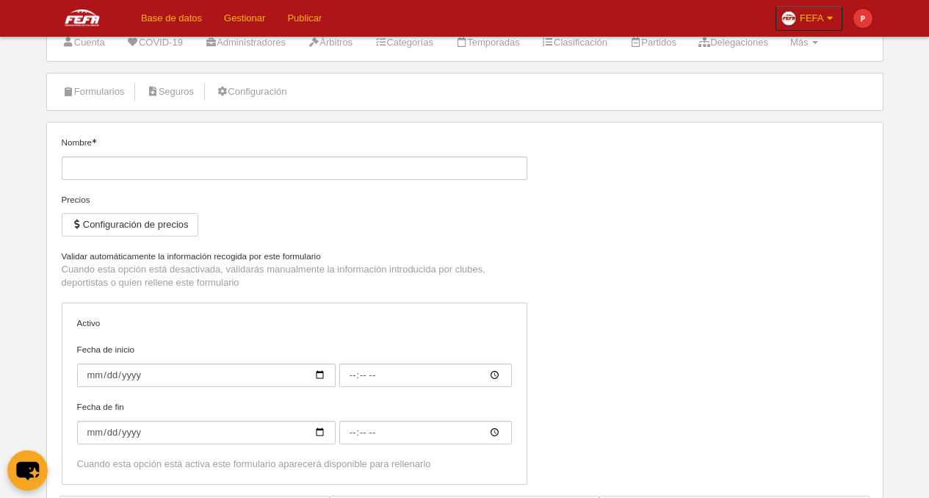
type input "Técnico"
checkbox input "true"
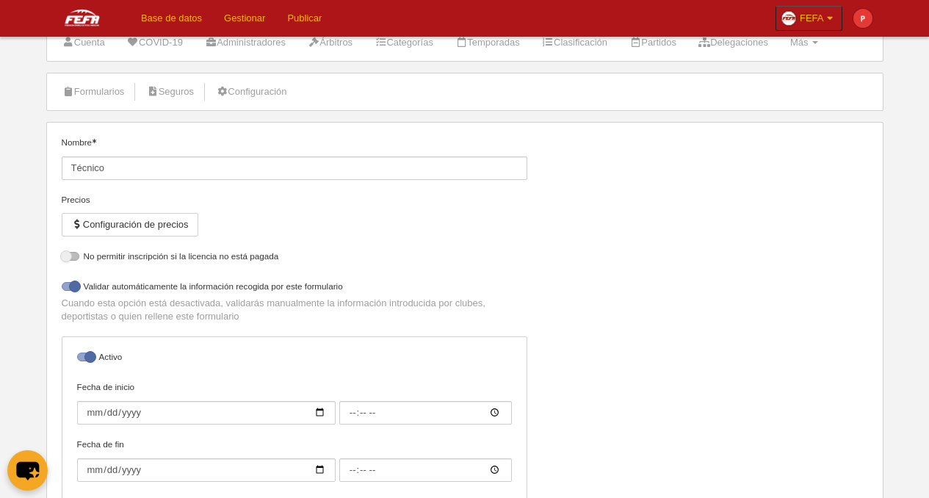
select select "selected"
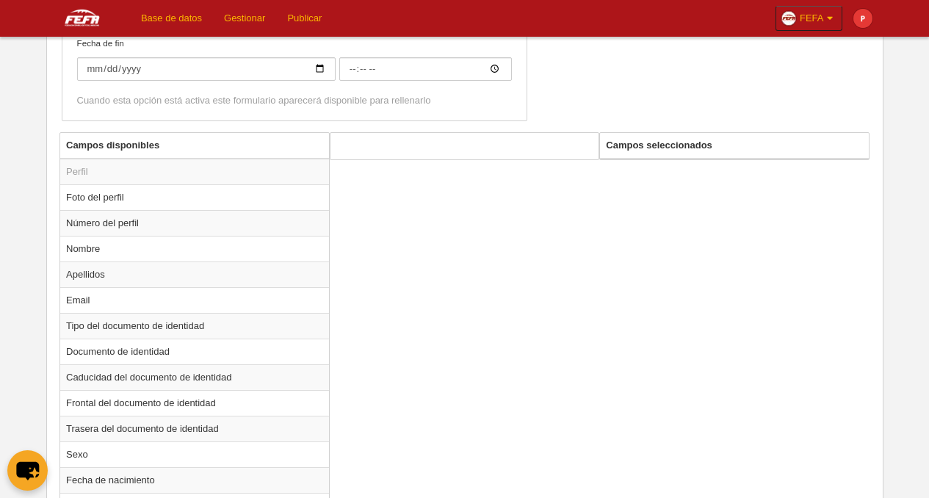
scroll to position [437, 0]
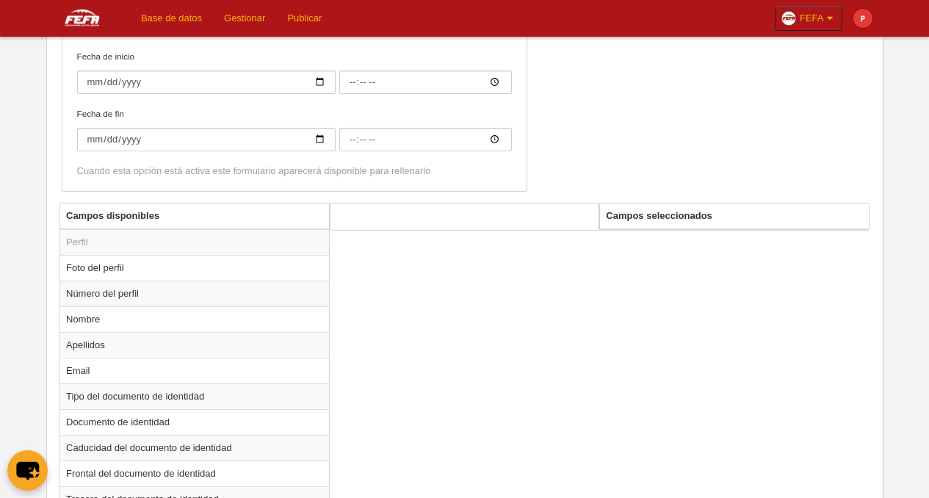
click at [636, 220] on th "Campos seleccionados" at bounding box center [734, 216] width 269 height 26
click at [635, 220] on th "Campos seleccionados" at bounding box center [734, 216] width 269 height 26
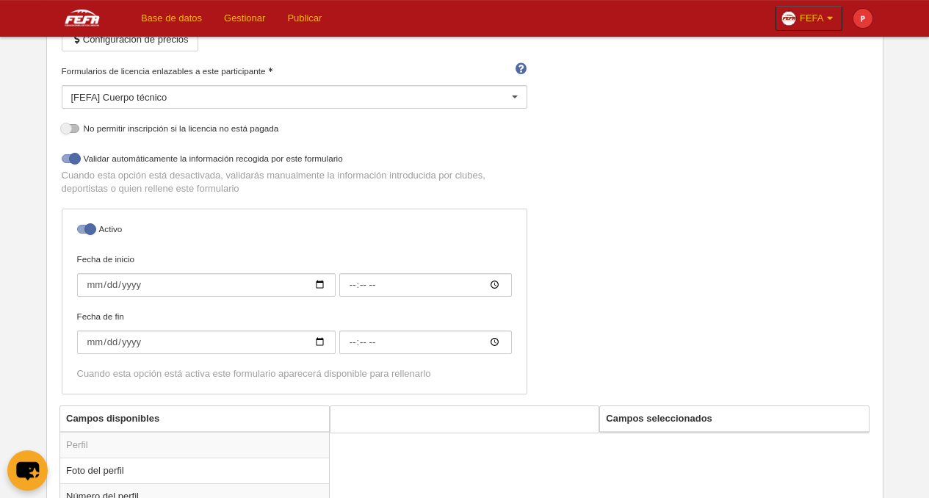
scroll to position [0, 0]
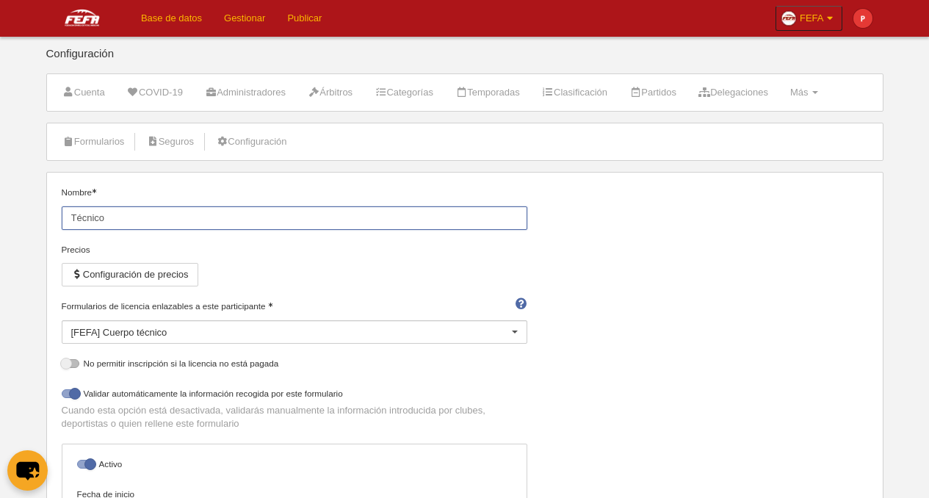
click at [109, 222] on input "Técnico" at bounding box center [294, 217] width 465 height 23
click at [92, 153] on li "Formularios" at bounding box center [93, 141] width 79 height 37
click at [92, 150] on link "Formularios" at bounding box center [93, 142] width 79 height 22
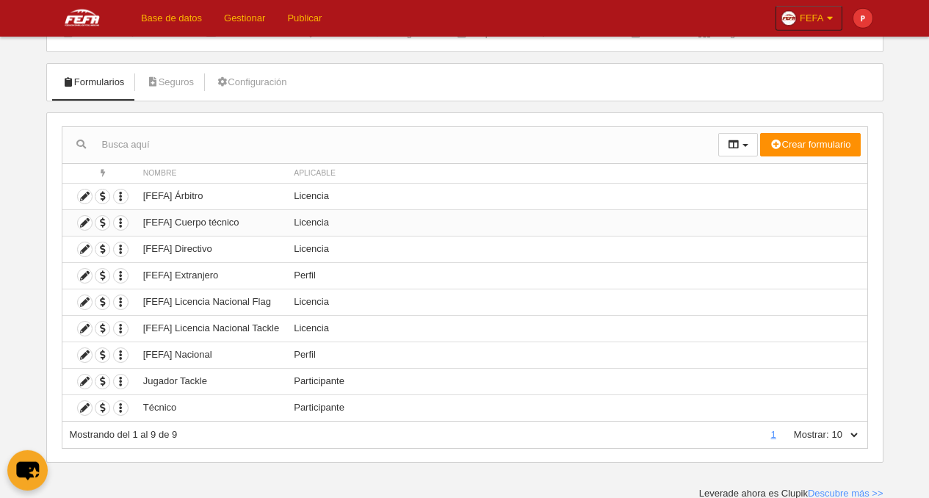
scroll to position [62, 0]
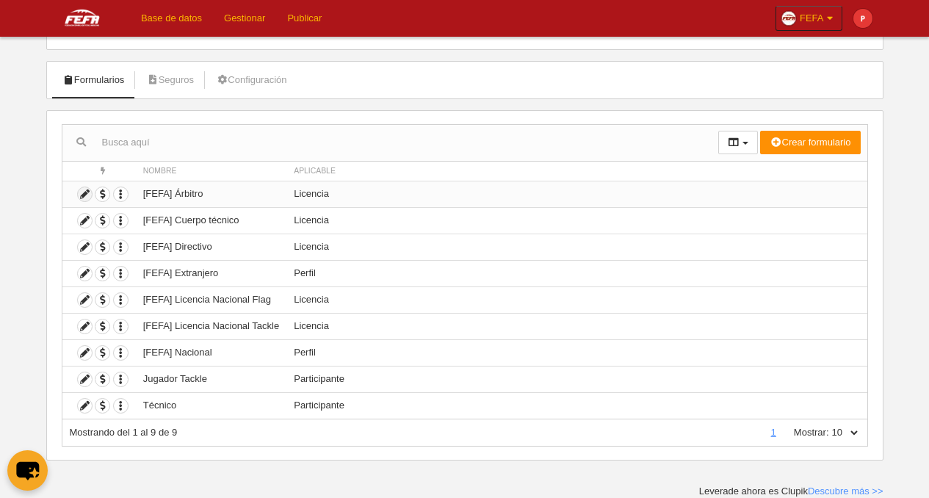
click at [87, 196] on icon at bounding box center [85, 194] width 14 height 14
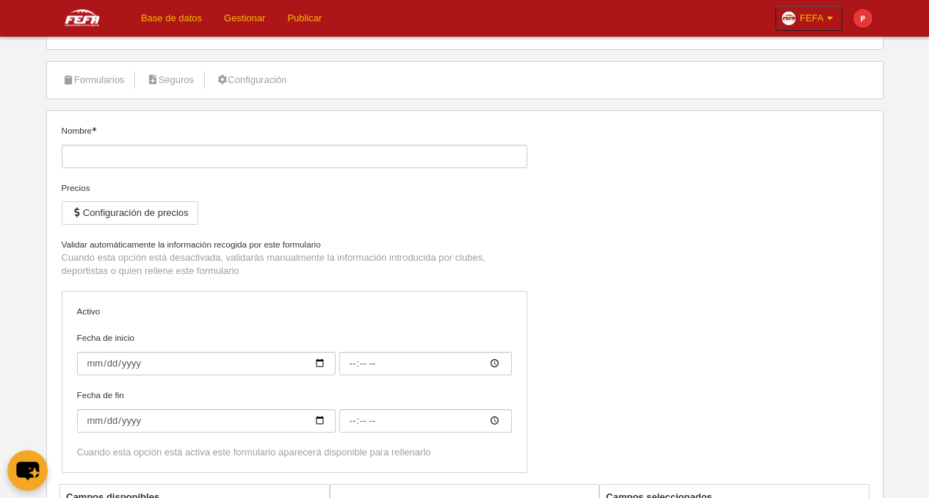
type input "[FEFA] Árbitro"
checkbox input "true"
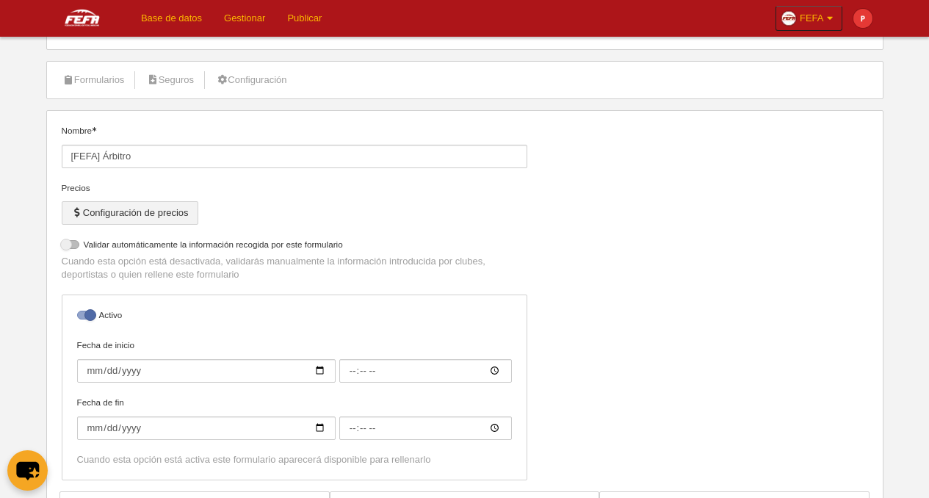
click at [186, 214] on button "Configuración de precios" at bounding box center [130, 212] width 137 height 23
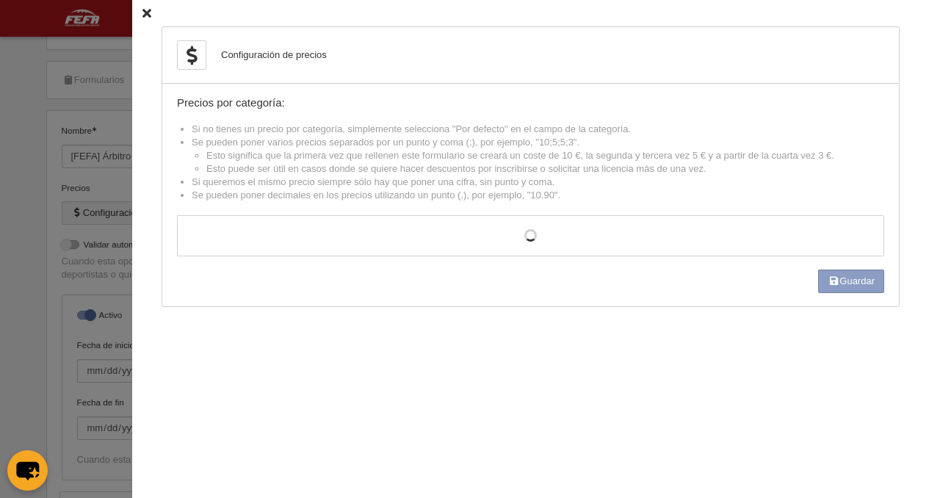
select select "selected"
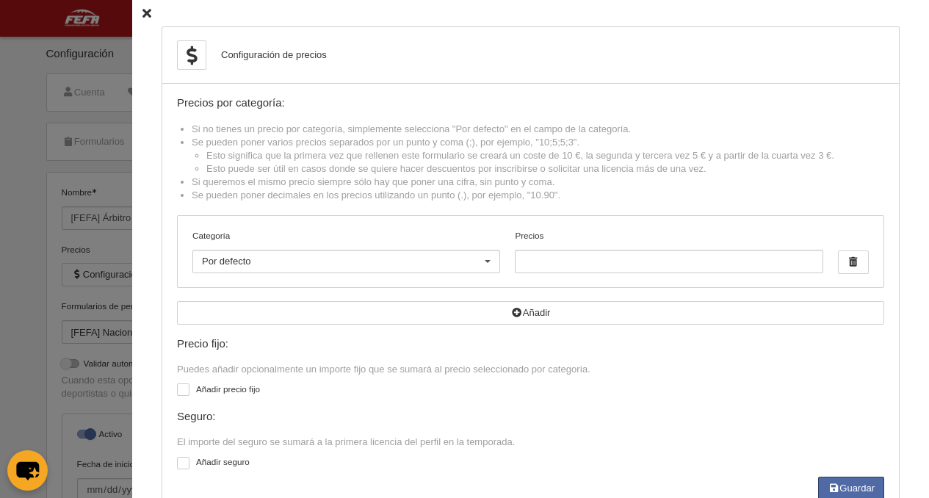
click at [142, 17] on icon at bounding box center [146, 14] width 9 height 10
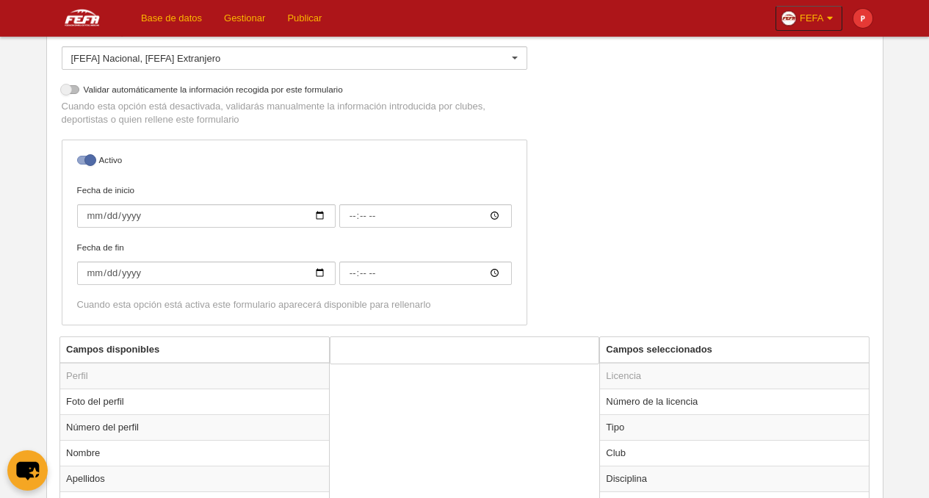
scroll to position [341, 0]
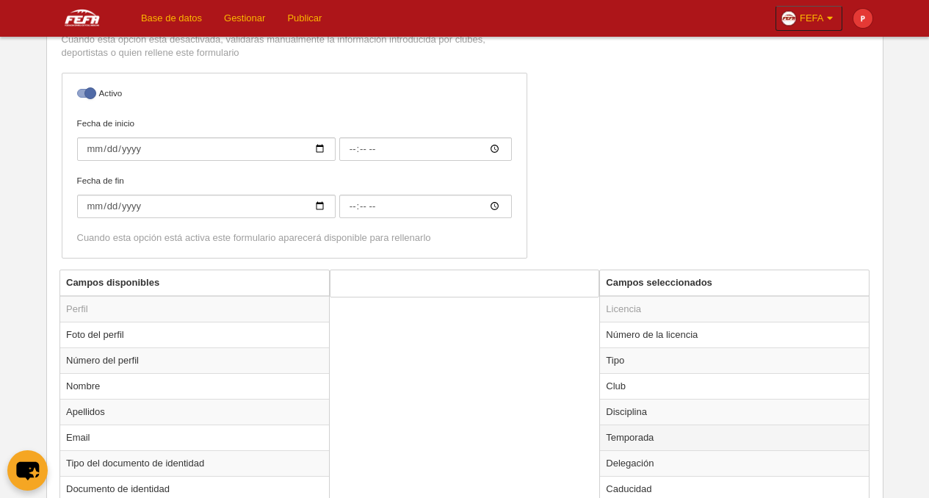
click at [643, 438] on td "Temporada" at bounding box center [734, 437] width 269 height 26
radio input "true"
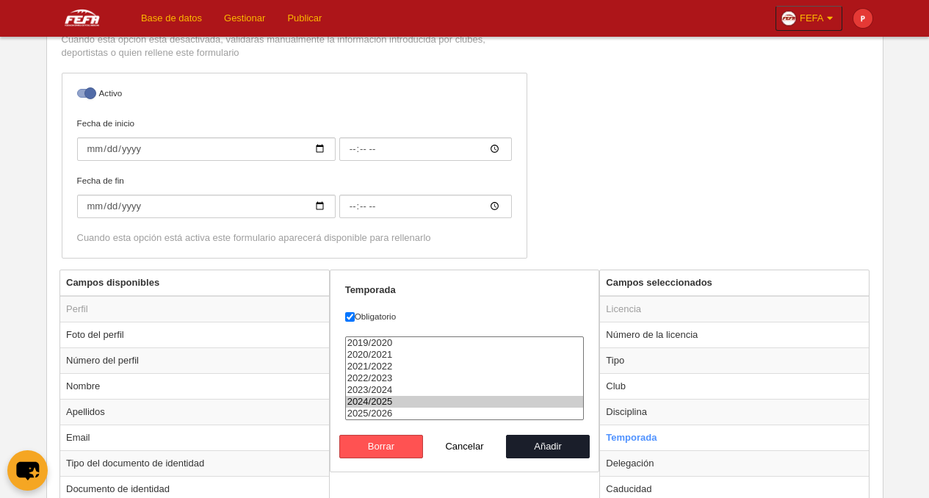
scroll to position [399, 0]
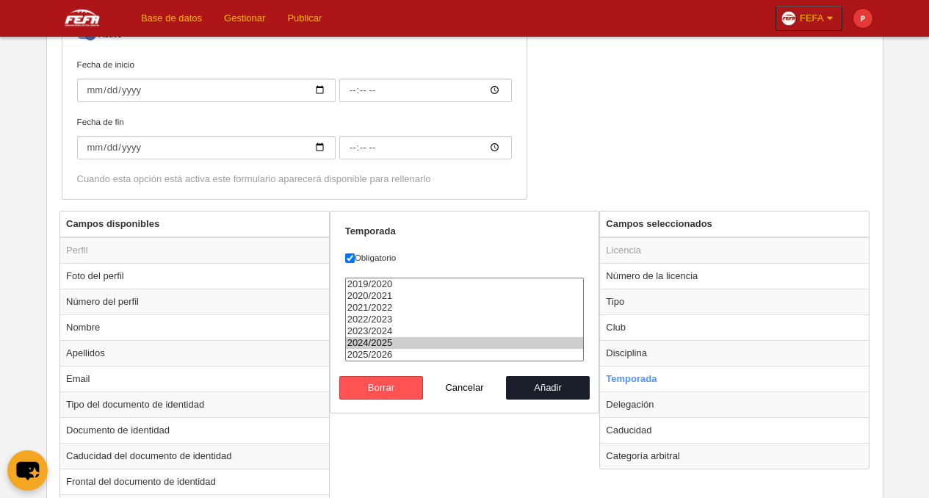
select select "8371"
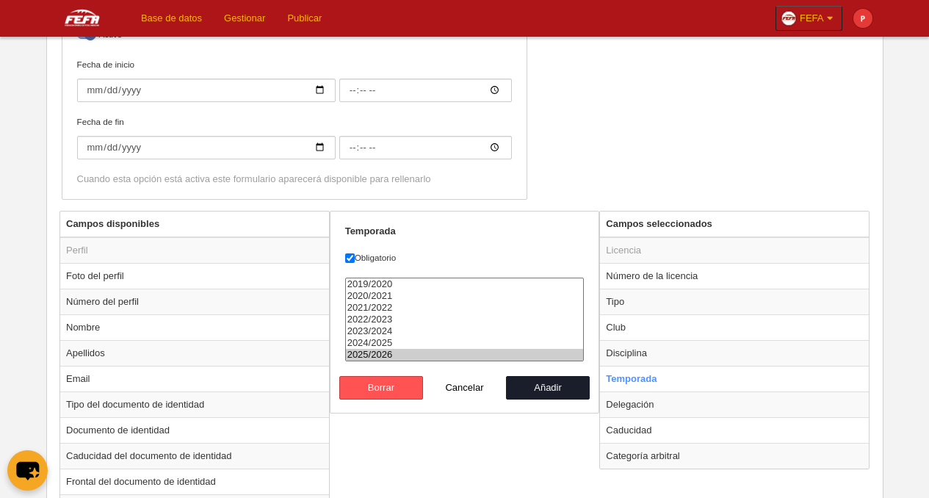
click at [365, 360] on option "2025/2026" at bounding box center [465, 355] width 238 height 12
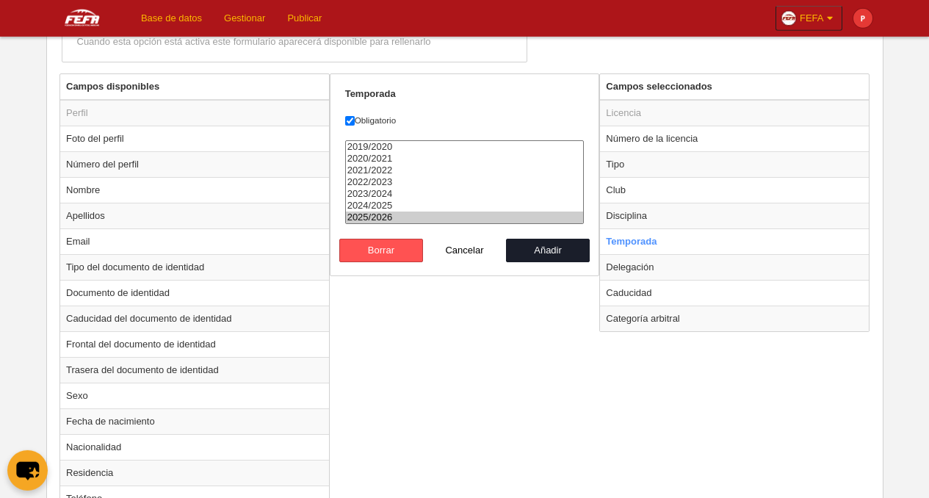
scroll to position [552, 0]
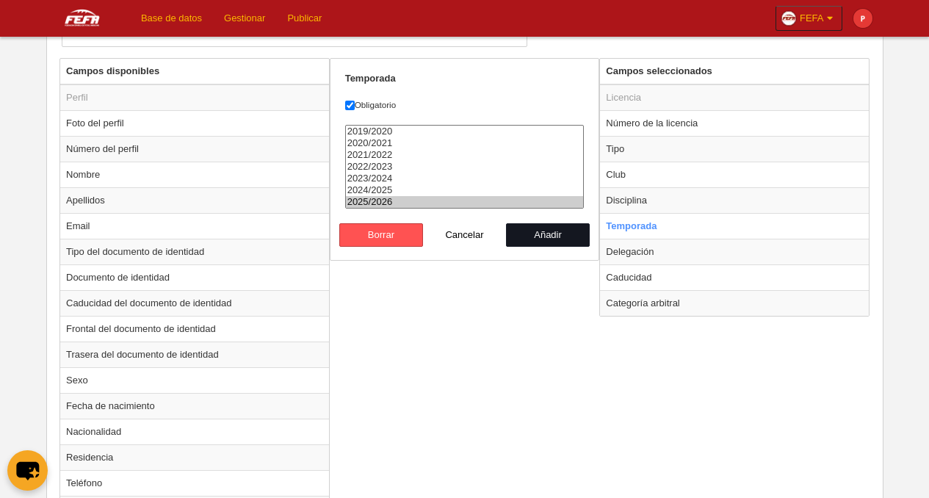
click at [546, 240] on button "Añadir" at bounding box center [548, 234] width 84 height 23
radio input "false"
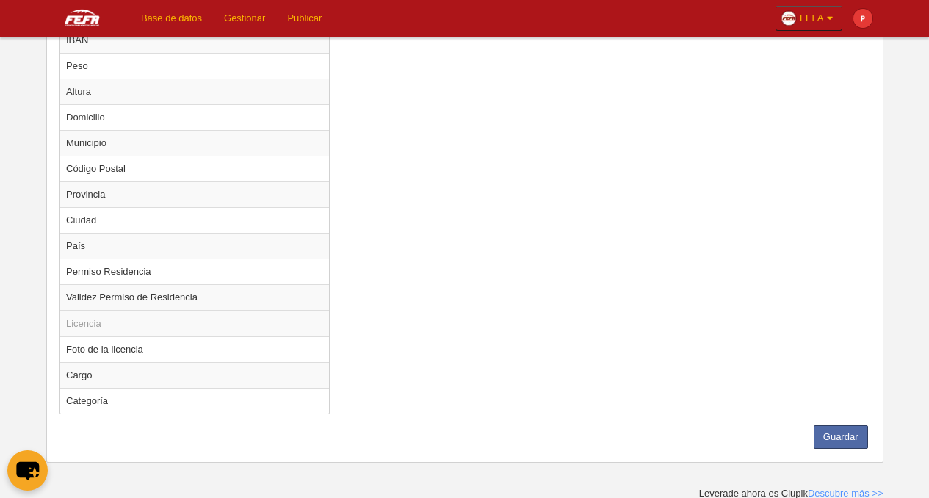
scroll to position [1022, 0]
click at [849, 436] on button "Guardar" at bounding box center [840, 434] width 54 height 23
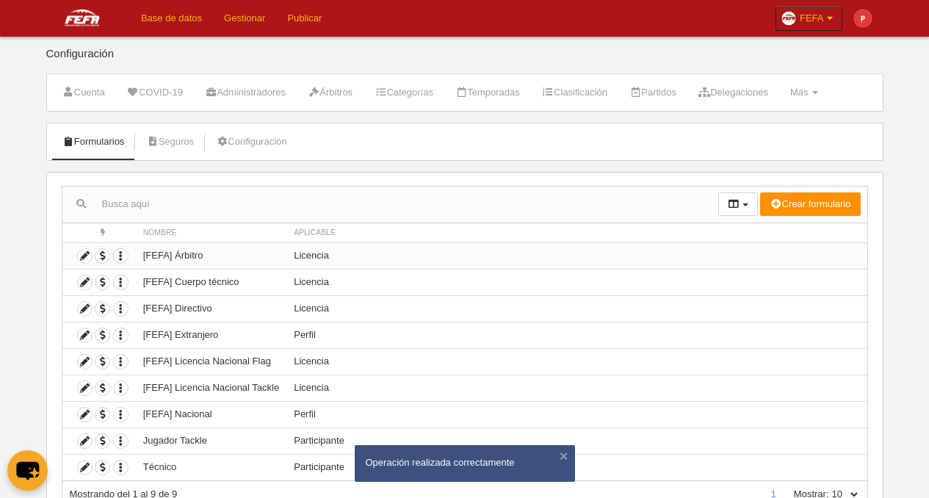
click at [186, 261] on td "[FEFA] Árbitro" at bounding box center [211, 255] width 150 height 26
click at [87, 258] on icon at bounding box center [85, 256] width 14 height 14
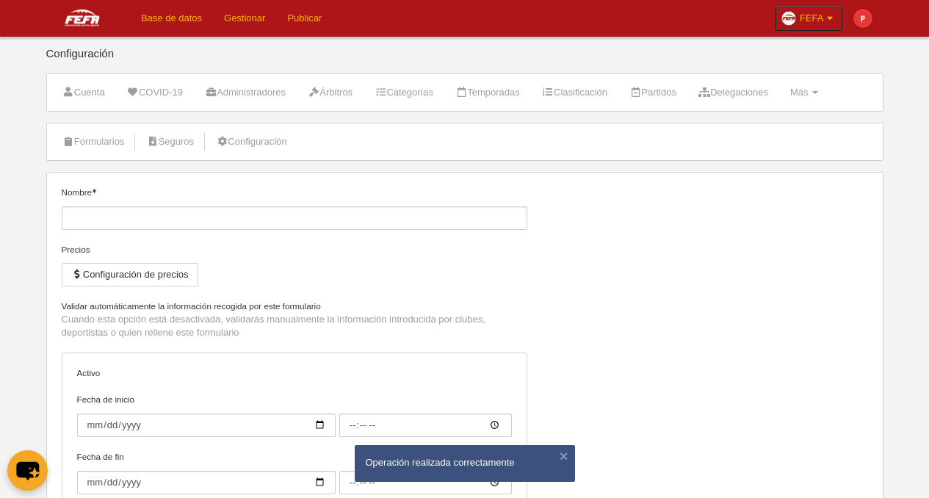
type input "[FEFA] Árbitro"
checkbox input "true"
select select "selected"
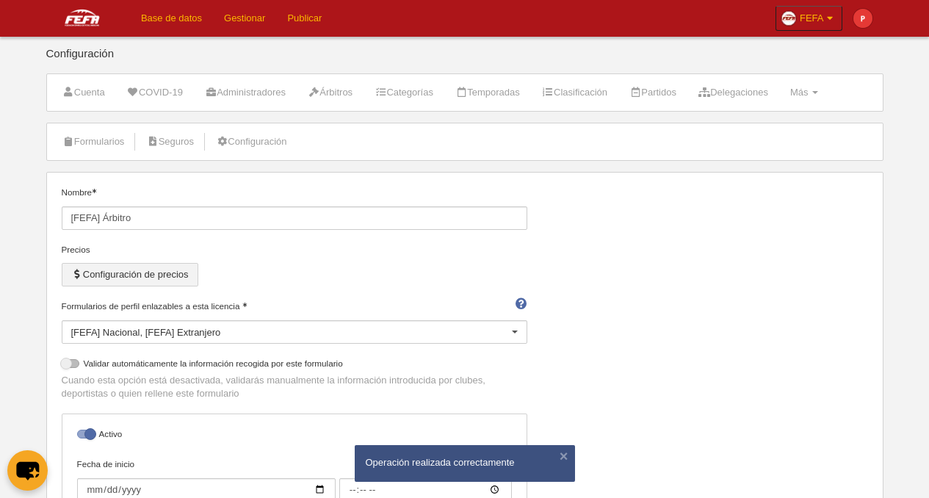
click at [172, 275] on button "Configuración de precios" at bounding box center [130, 274] width 137 height 23
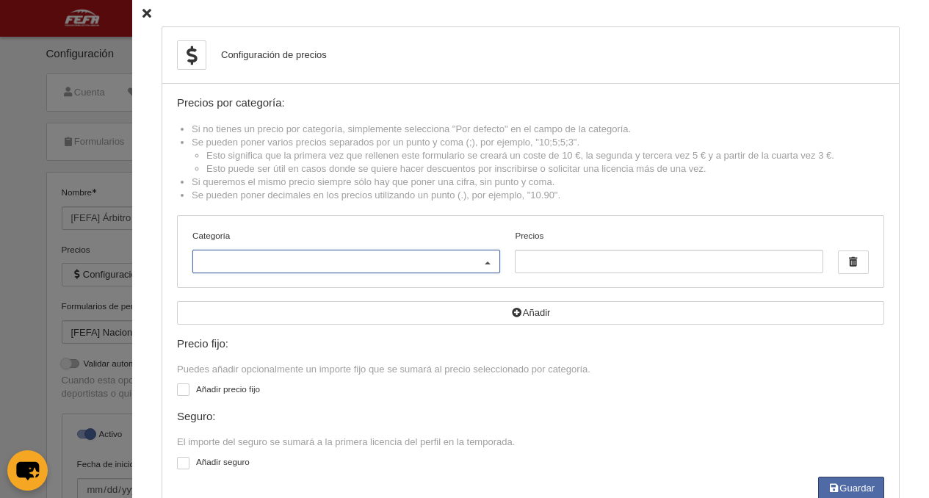
click at [326, 273] on div at bounding box center [346, 261] width 308 height 23
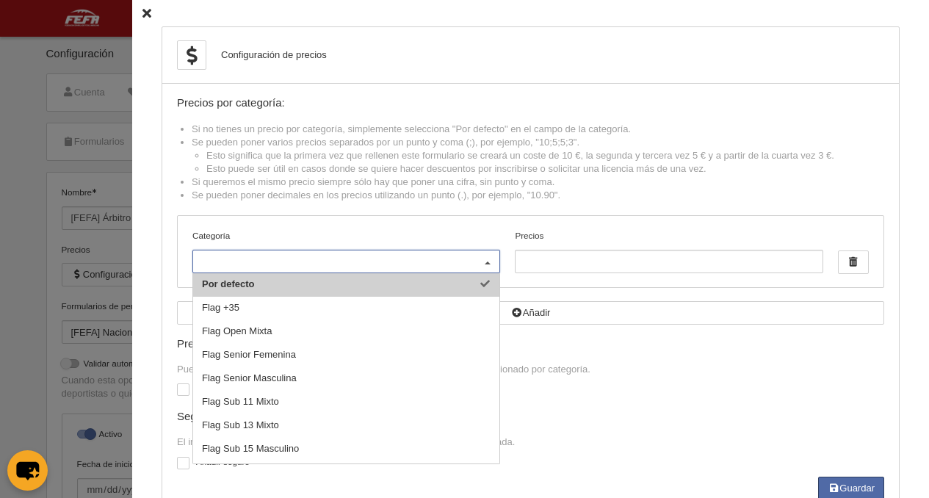
click at [322, 268] on input "Categoría" at bounding box center [339, 261] width 274 height 13
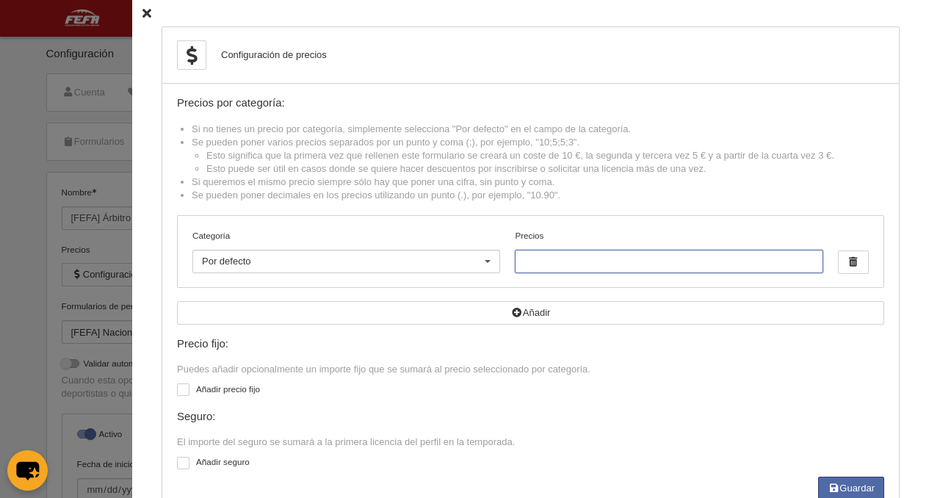
click at [541, 273] on input "Precios" at bounding box center [669, 261] width 308 height 23
click at [142, 18] on icon at bounding box center [146, 14] width 9 height 10
